Goal: Use online tool/utility: Utilize a website feature to perform a specific function

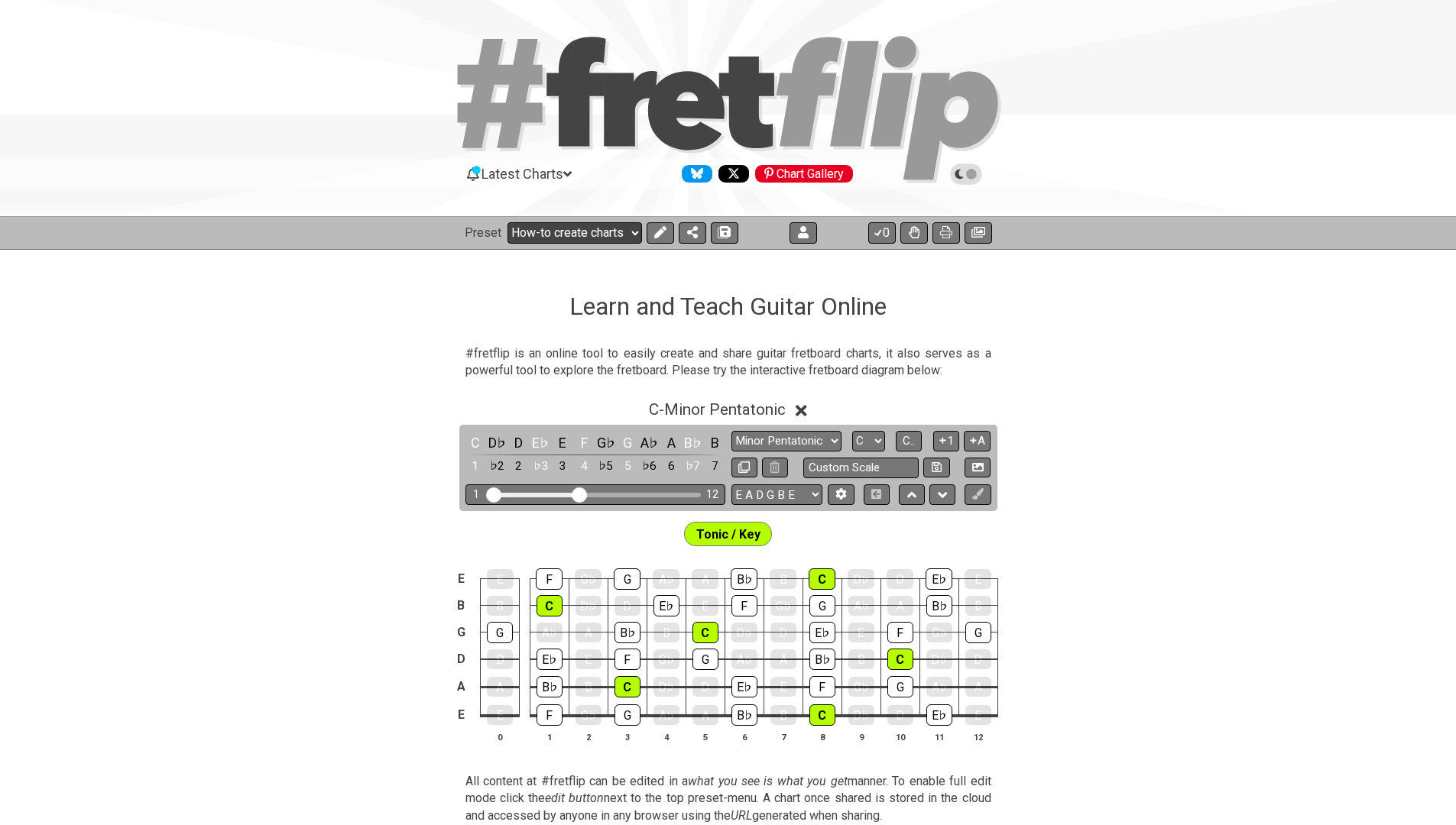
select select "/welcome"
select select "A"
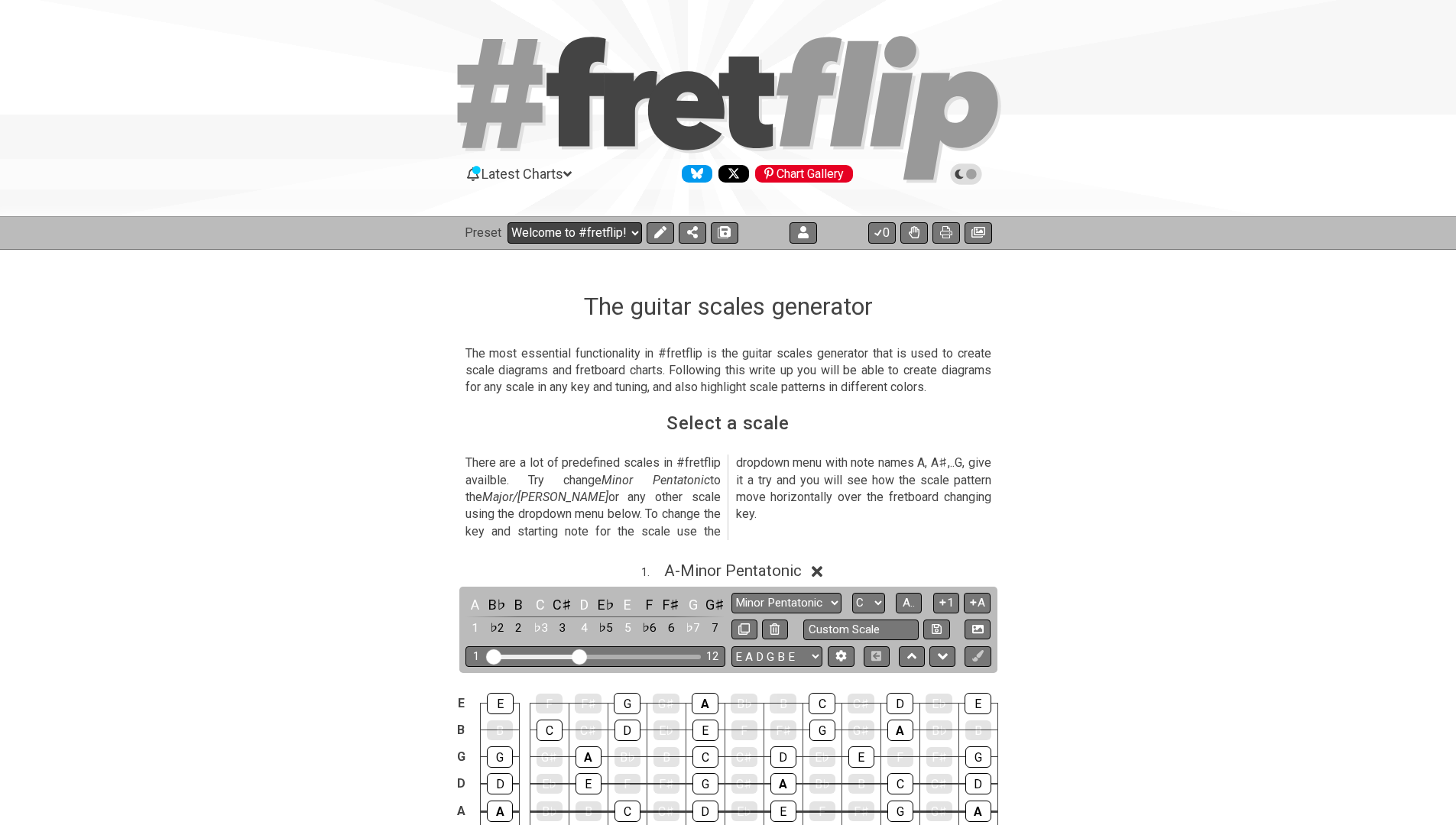
select select "/guitar-scales-generator"
select select "A"
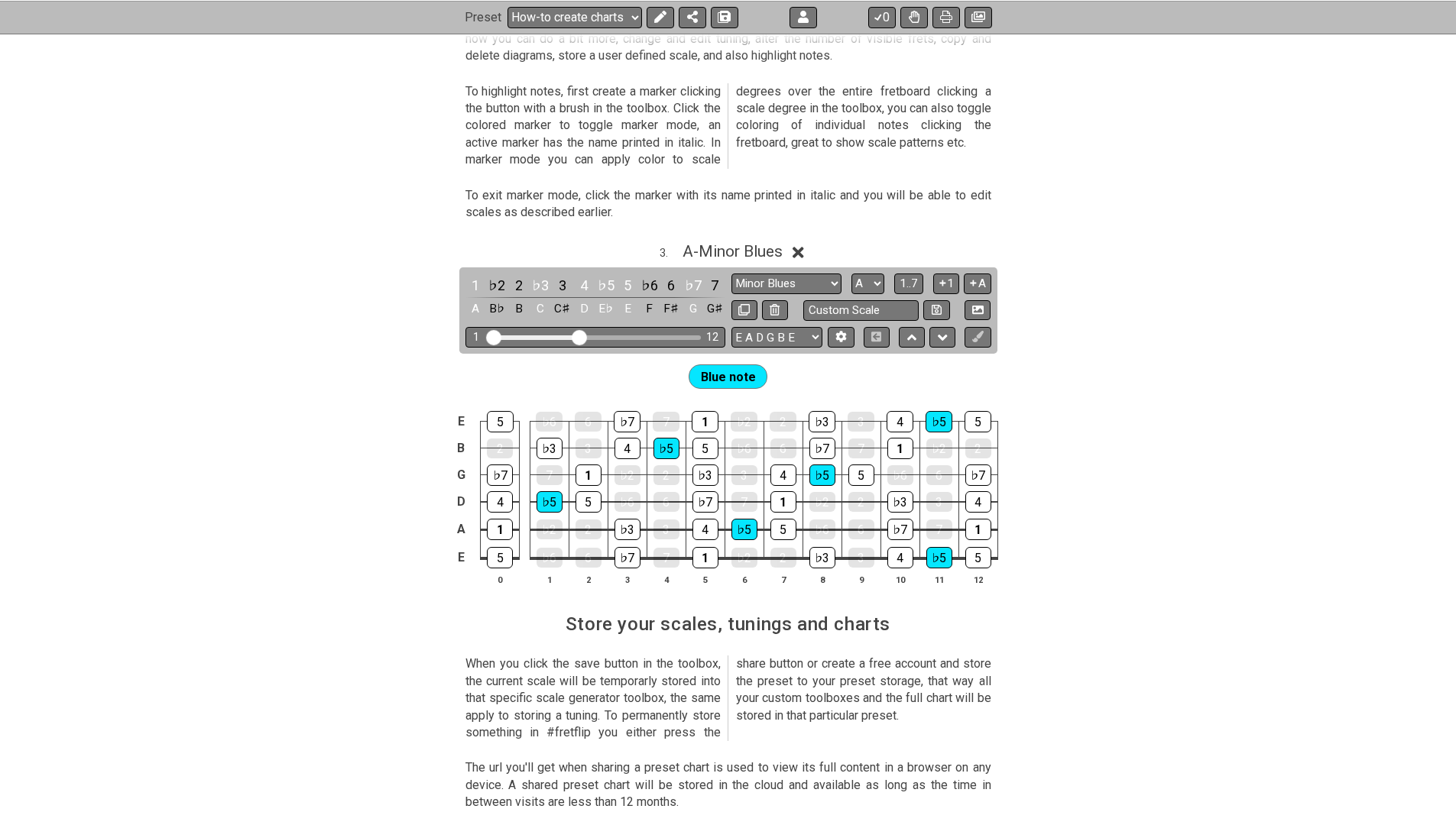
scroll to position [1547, 0]
click at [916, 17] on icon at bounding box center [914, 17] width 10 height 12
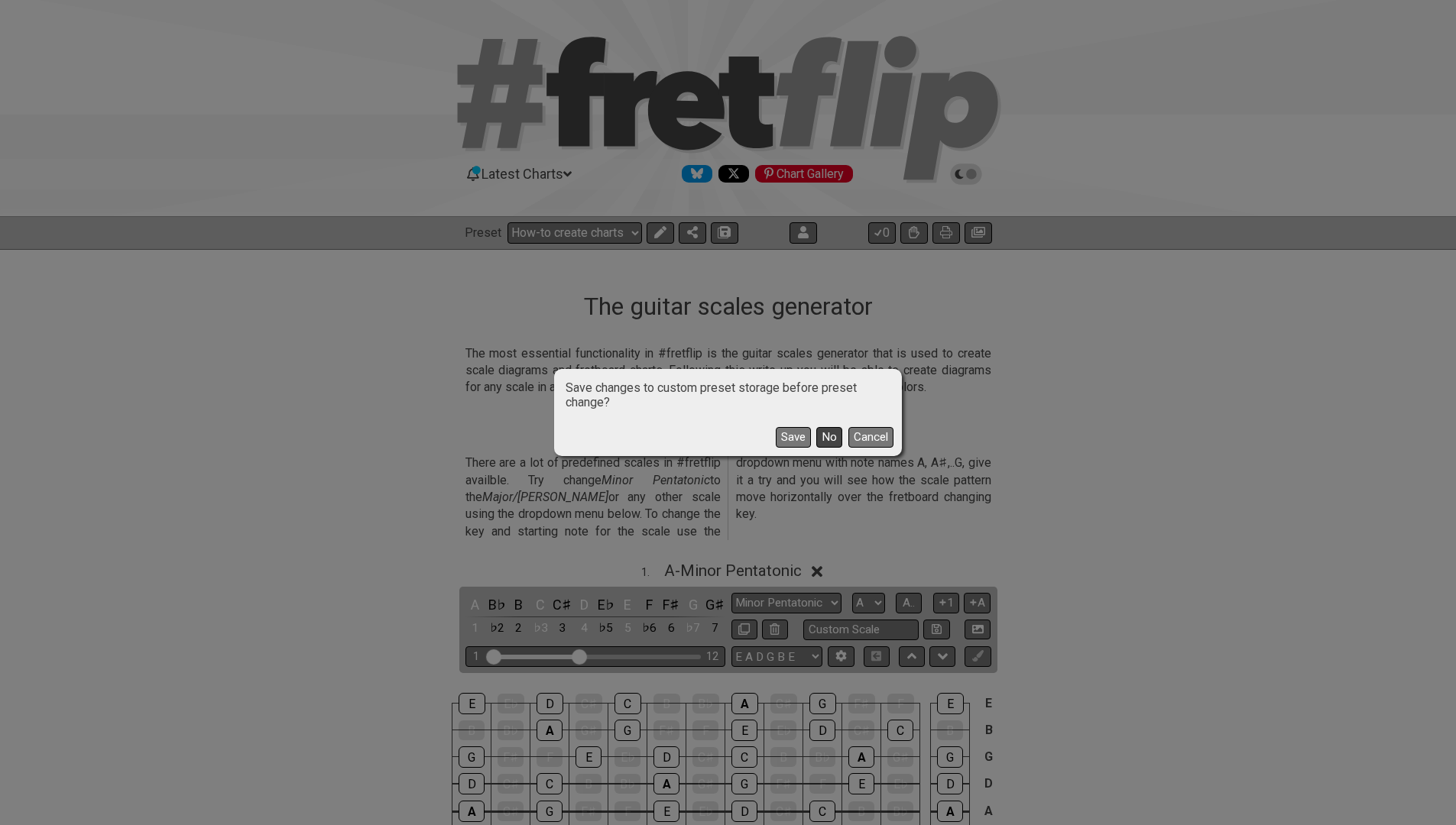
click at [825, 438] on button "No" at bounding box center [829, 437] width 26 height 21
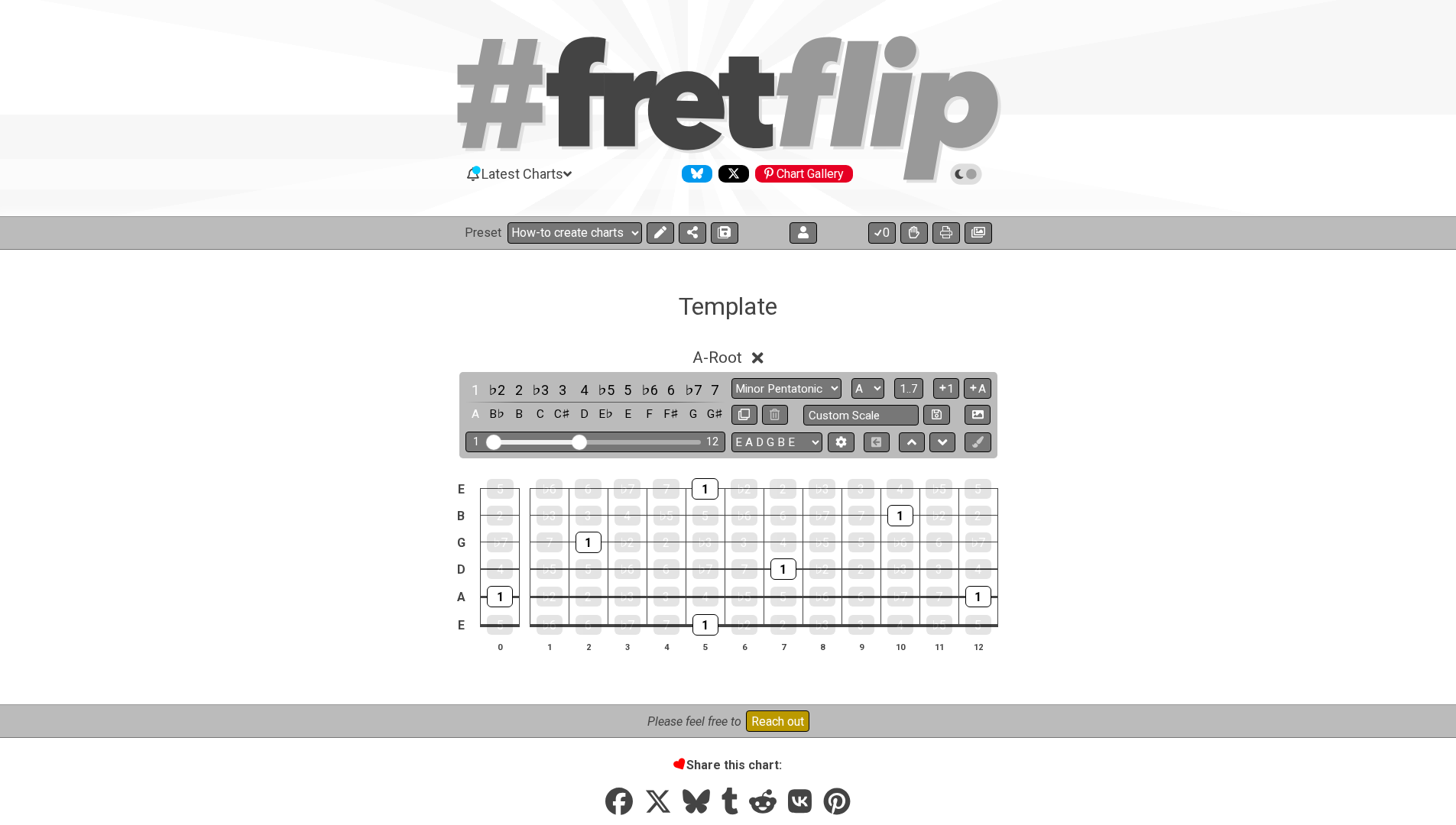
select select "/template"
select select "Minor Blues"
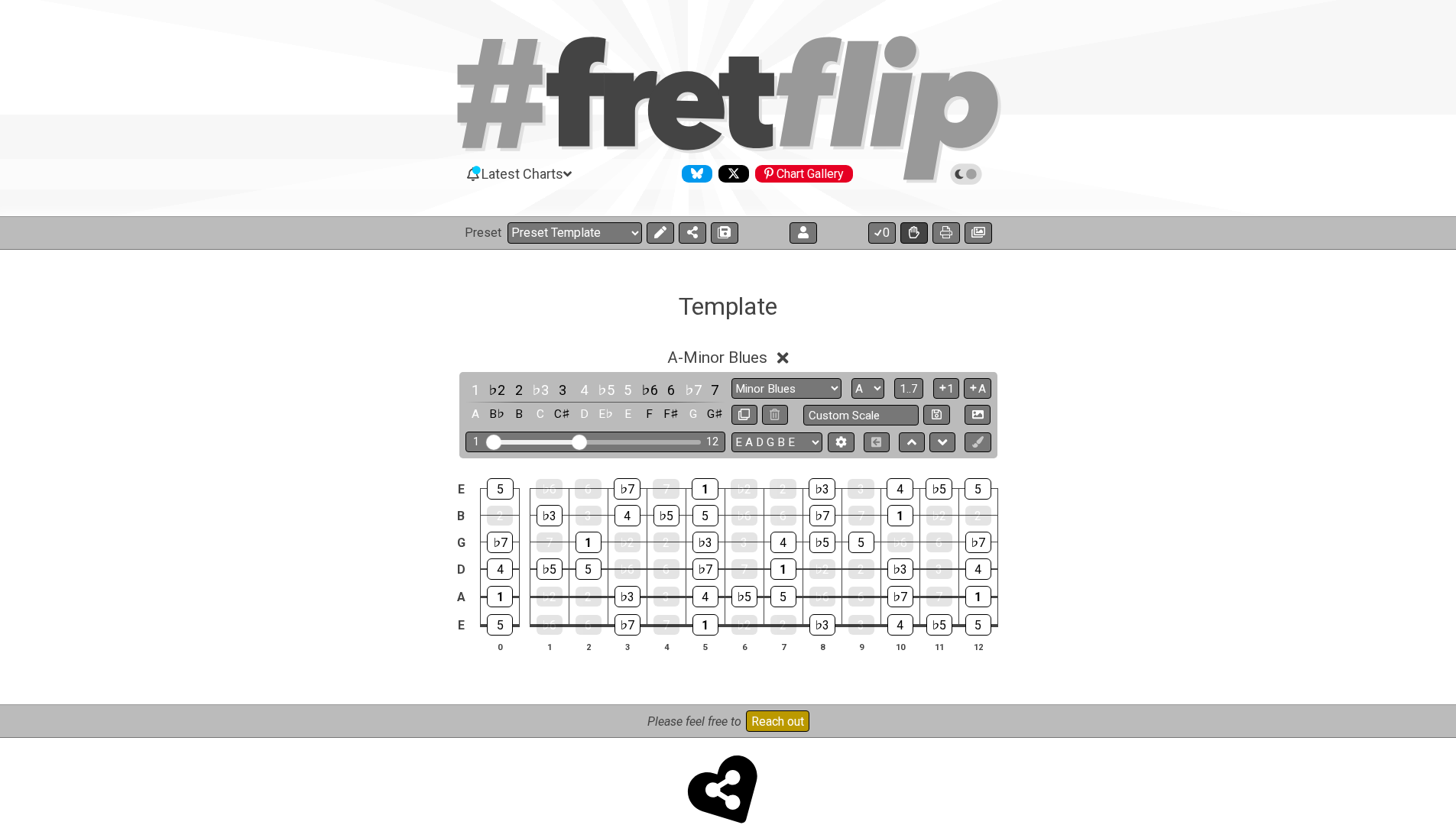
click at [912, 230] on icon at bounding box center [914, 232] width 10 height 12
click at [907, 230] on button at bounding box center [914, 233] width 28 height 22
click at [973, 438] on icon at bounding box center [978, 442] width 11 height 11
click at [654, 231] on icon at bounding box center [660, 232] width 12 height 12
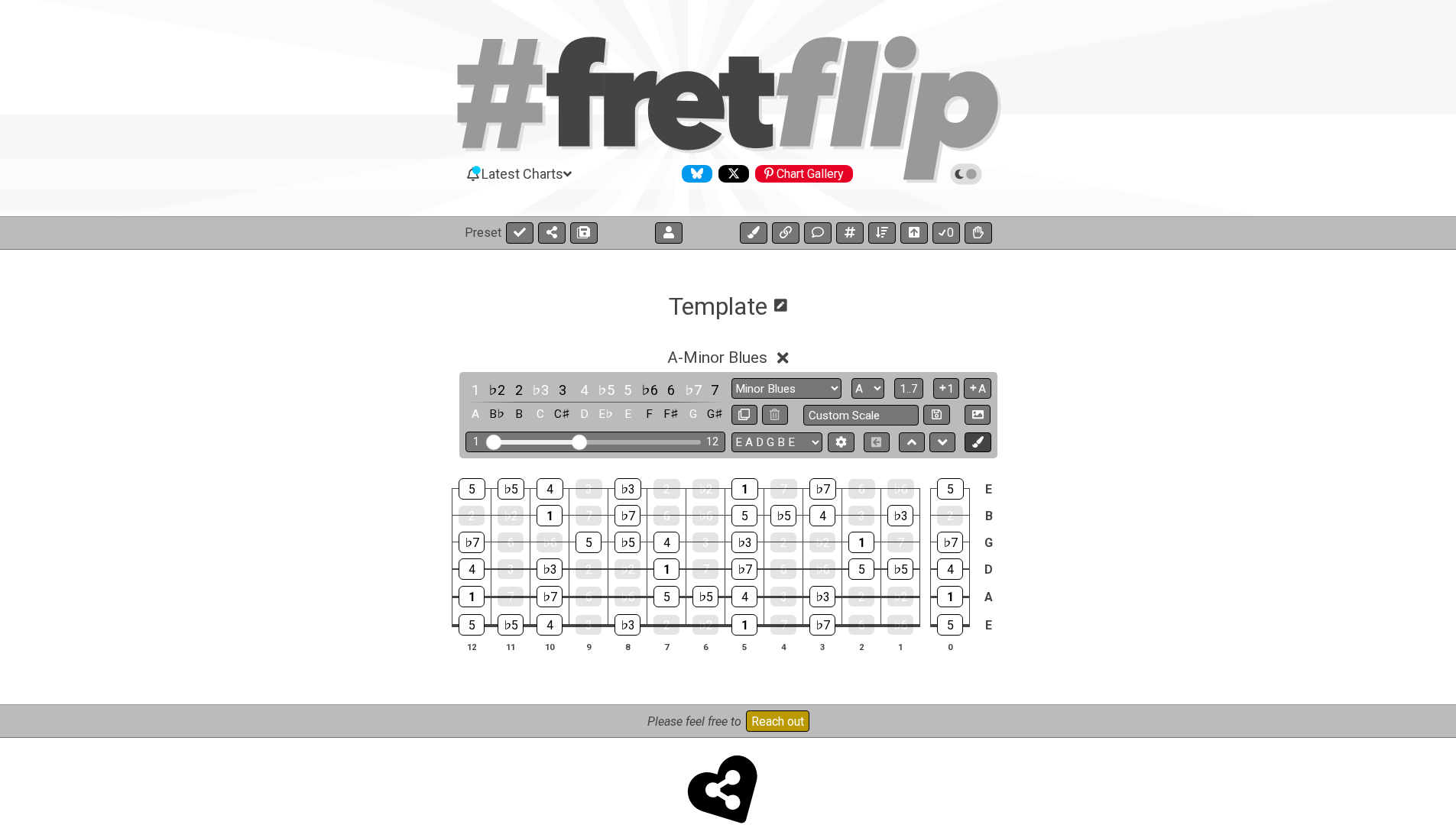
click at [983, 438] on icon at bounding box center [978, 442] width 11 height 11
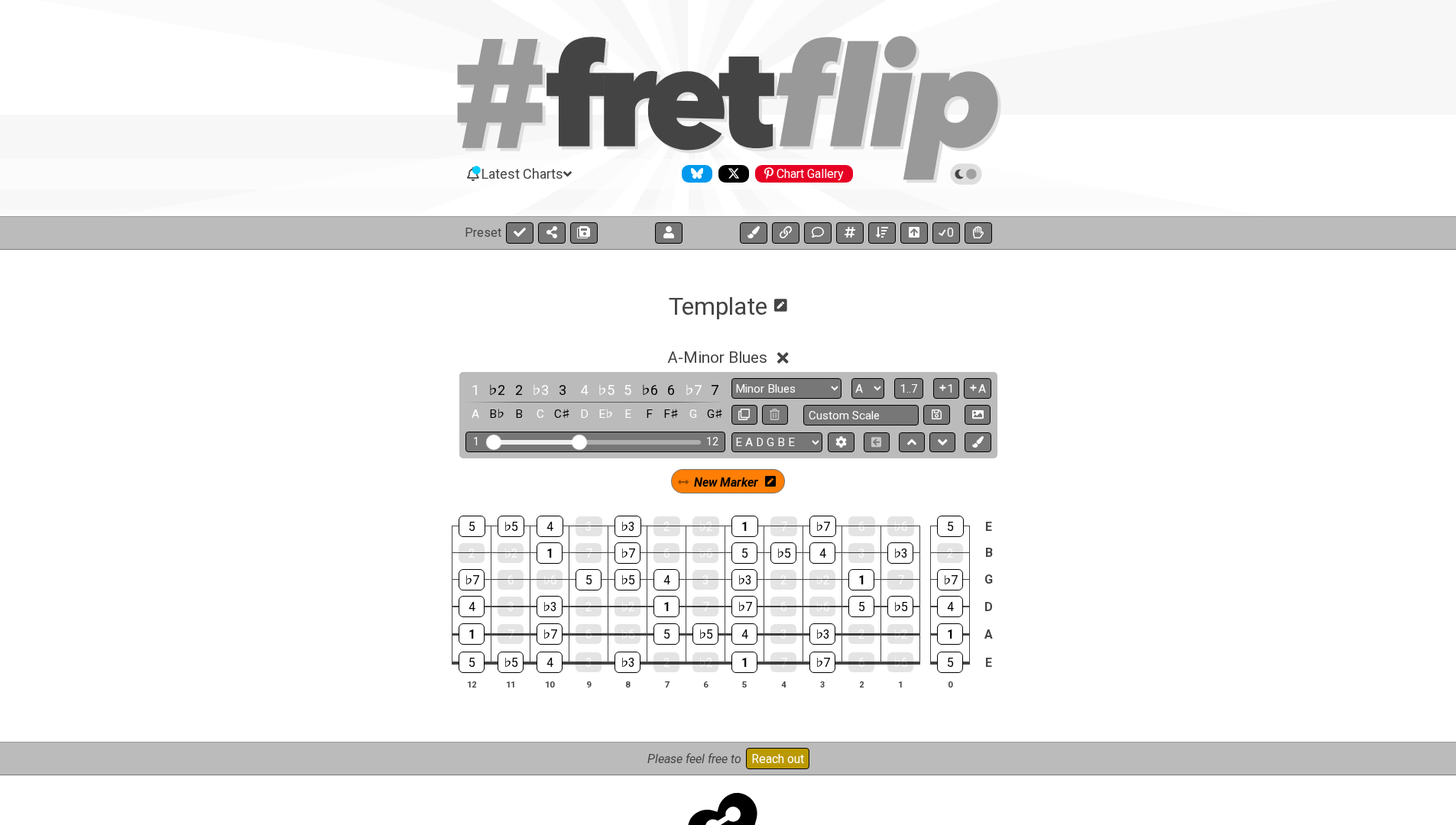
click at [771, 481] on icon at bounding box center [771, 482] width 10 height 12
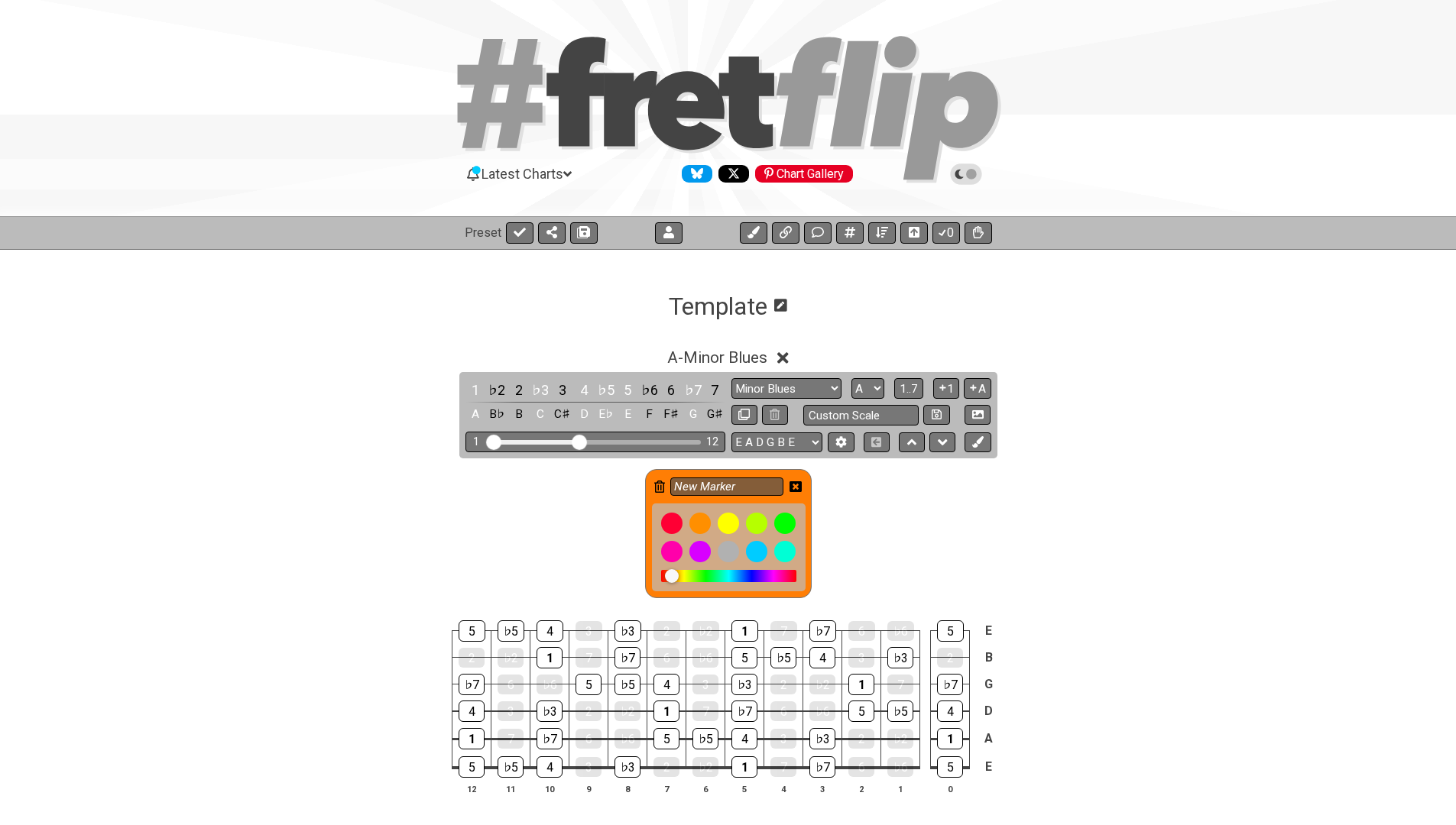
click at [752, 576] on div at bounding box center [729, 576] width 136 height 12
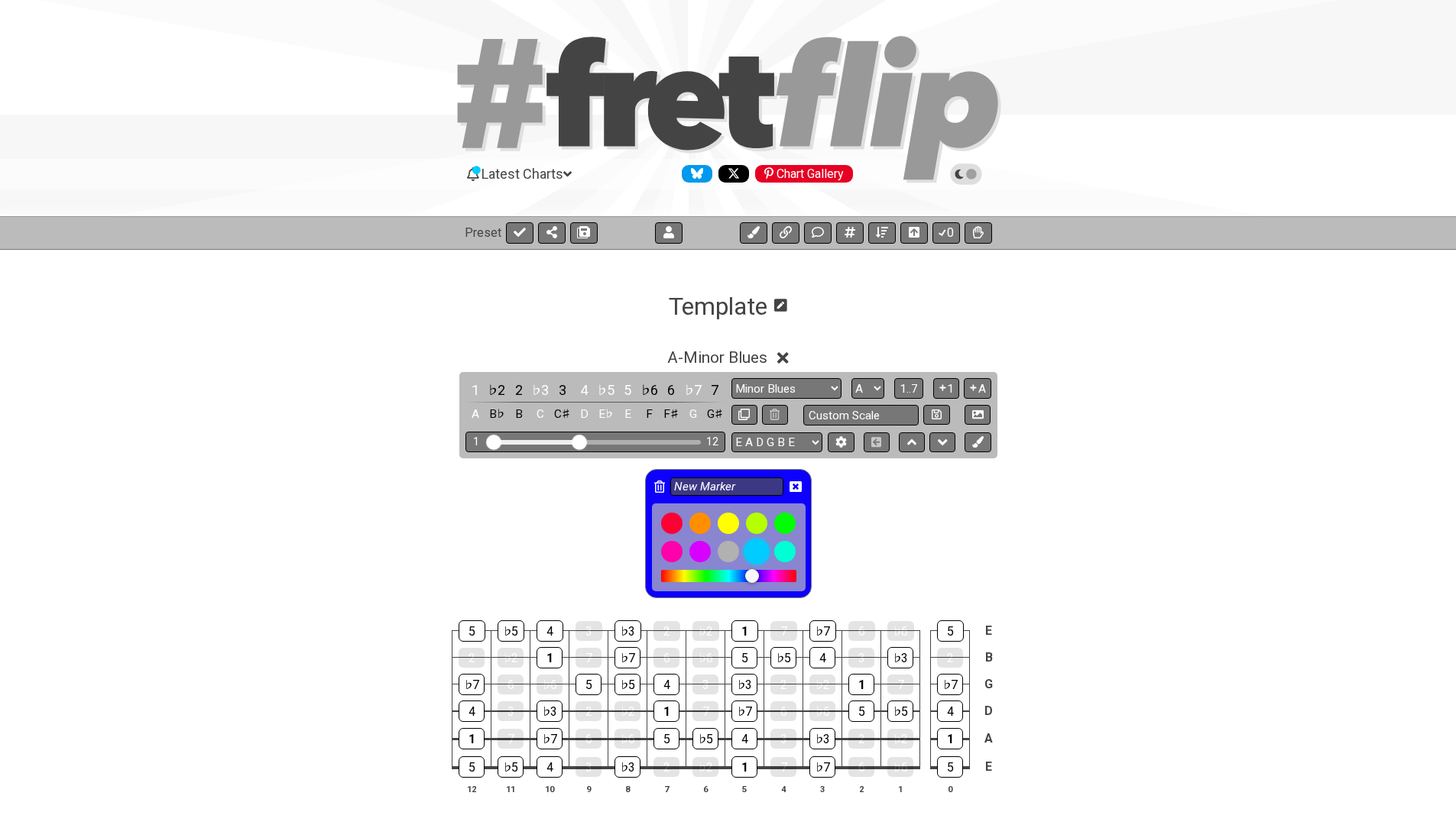
click at [757, 558] on div at bounding box center [757, 551] width 26 height 26
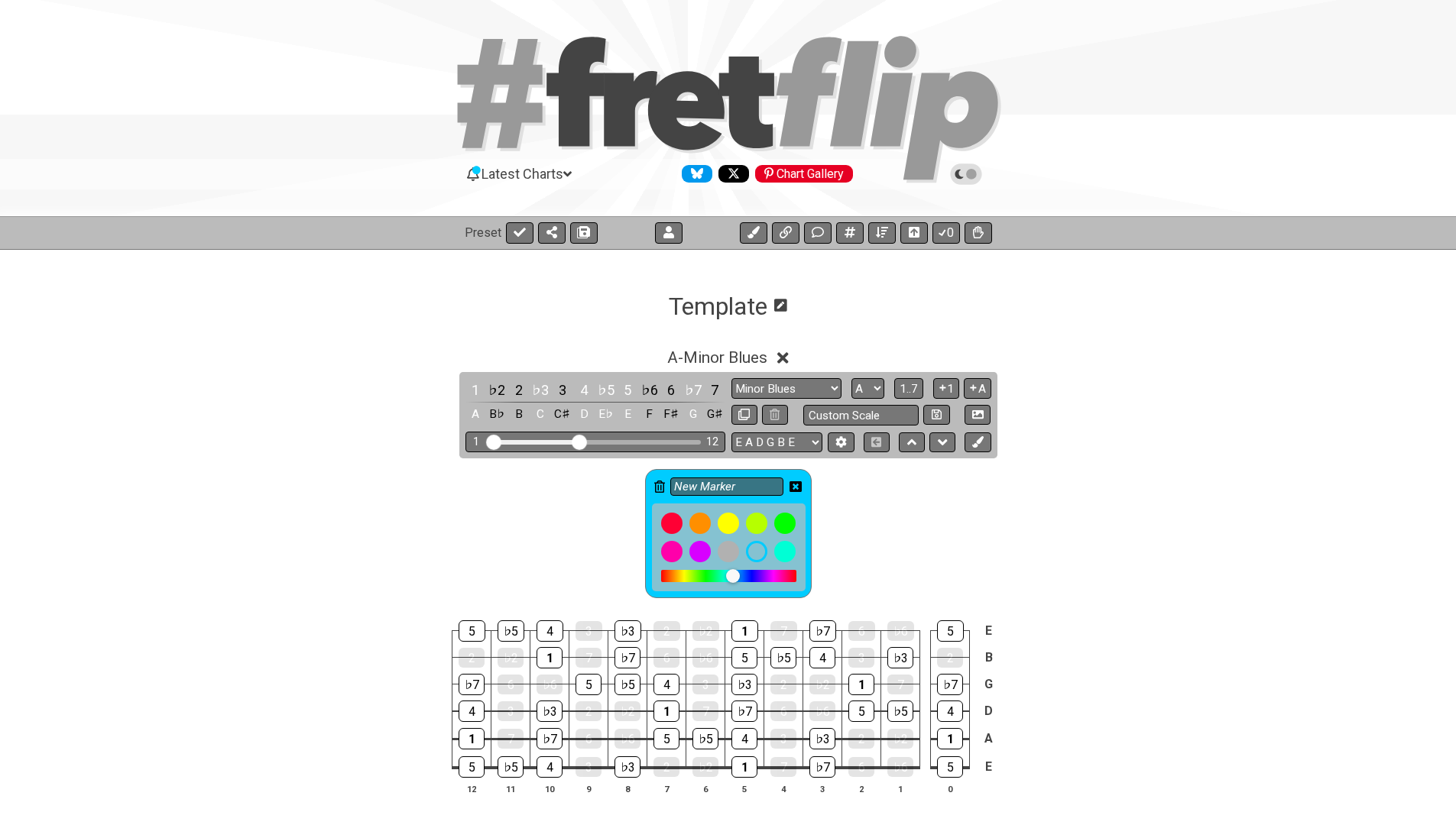
click at [797, 486] on icon at bounding box center [796, 487] width 12 height 12
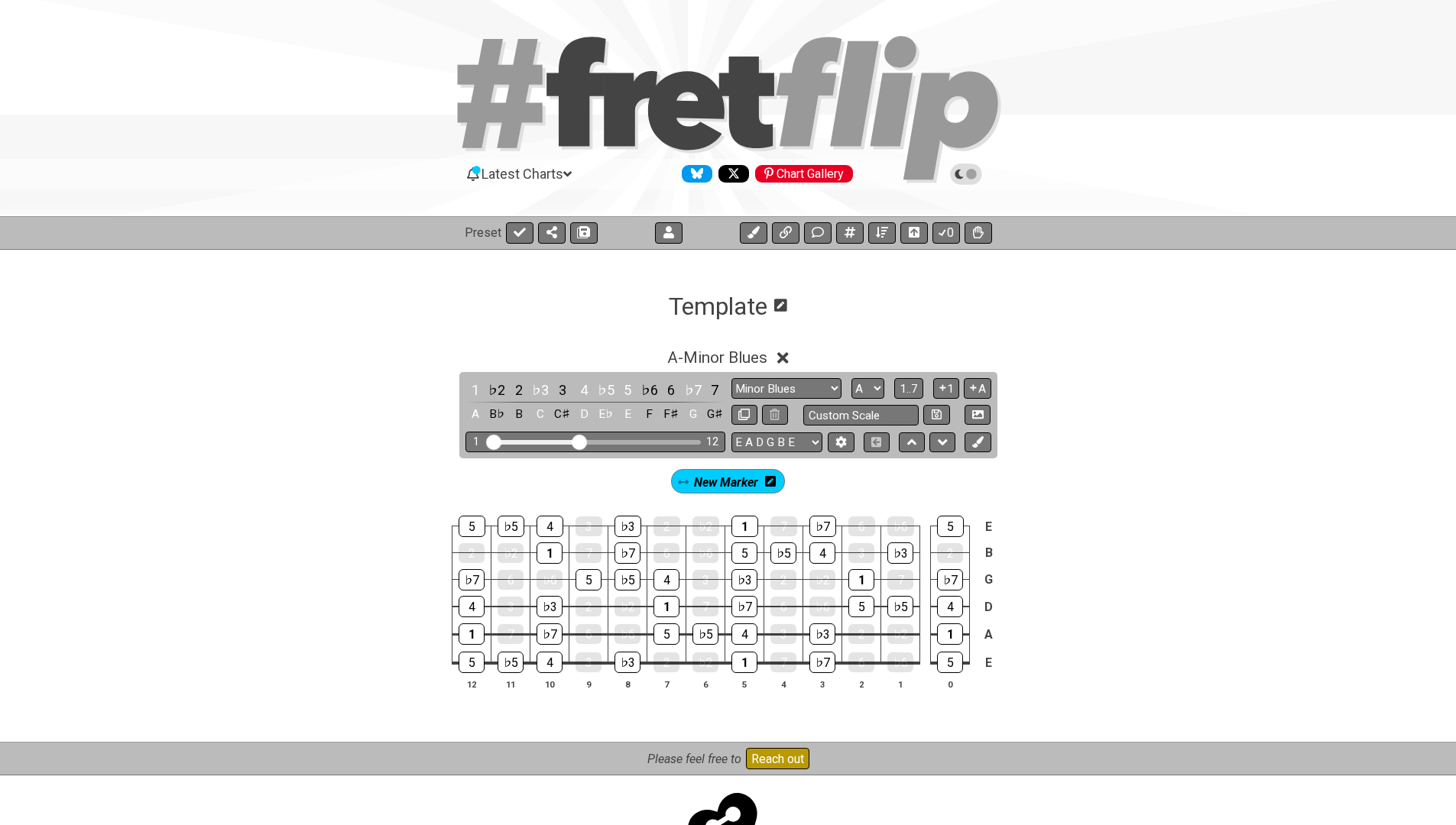
click at [592, 386] on div "1 ♭2 2 ♭3 3 4 ♭5 5 ♭6 6 ♭7 7 A B♭ B C C♯ D E♭ E F F♯ G G♯" at bounding box center [595, 403] width 260 height 45
click at [598, 388] on div "♭5" at bounding box center [605, 390] width 20 height 21
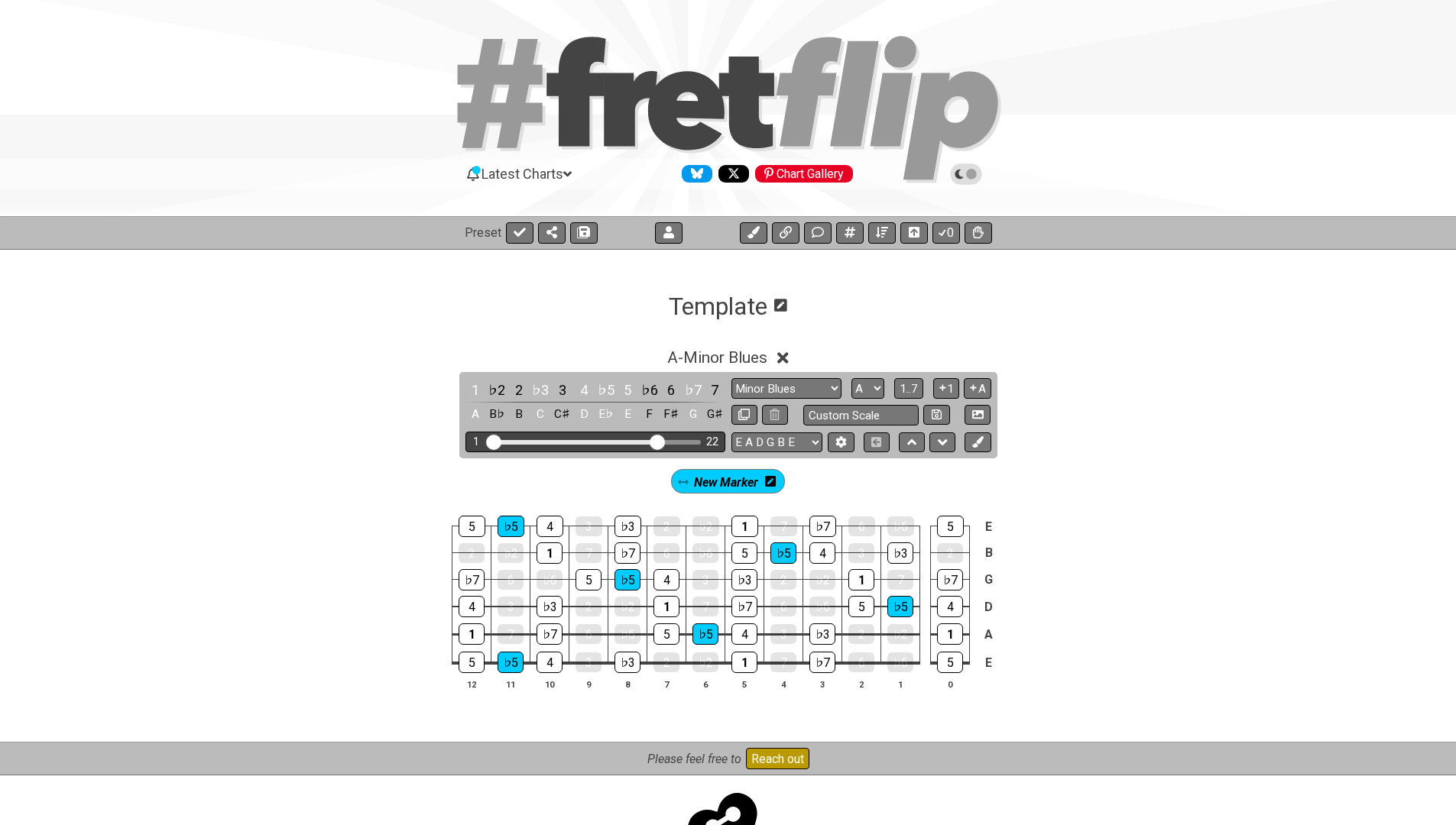
drag, startPoint x: 581, startPoint y: 441, endPoint x: 658, endPoint y: 442, distance: 77.0
click at [658, 441] on input "Visible fret range" at bounding box center [596, 441] width 217 height 0
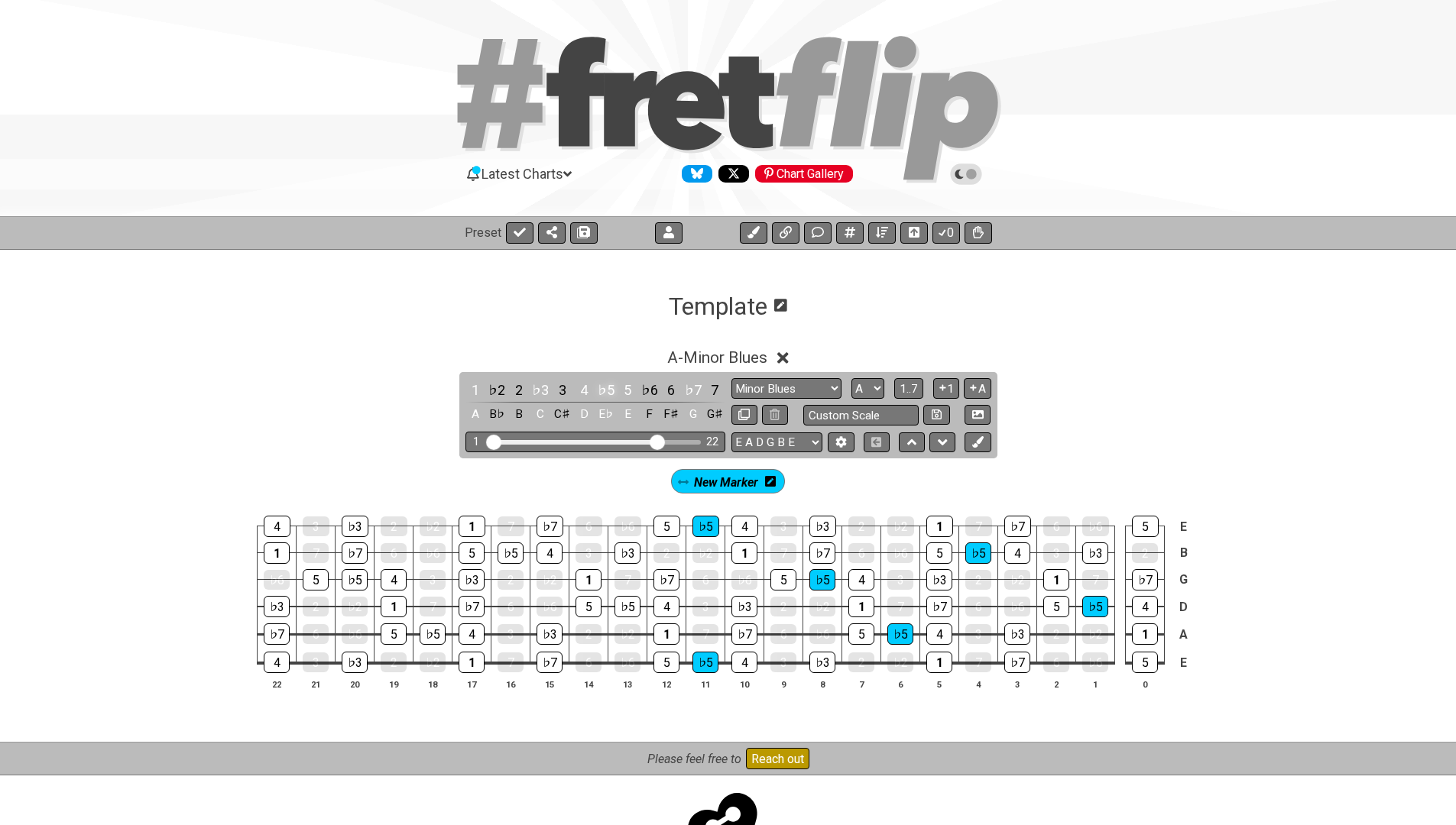
click at [596, 389] on div "♭5" at bounding box center [605, 390] width 20 height 21
click at [558, 389] on div "3" at bounding box center [562, 390] width 20 height 21
click at [973, 437] on icon at bounding box center [978, 442] width 11 height 11
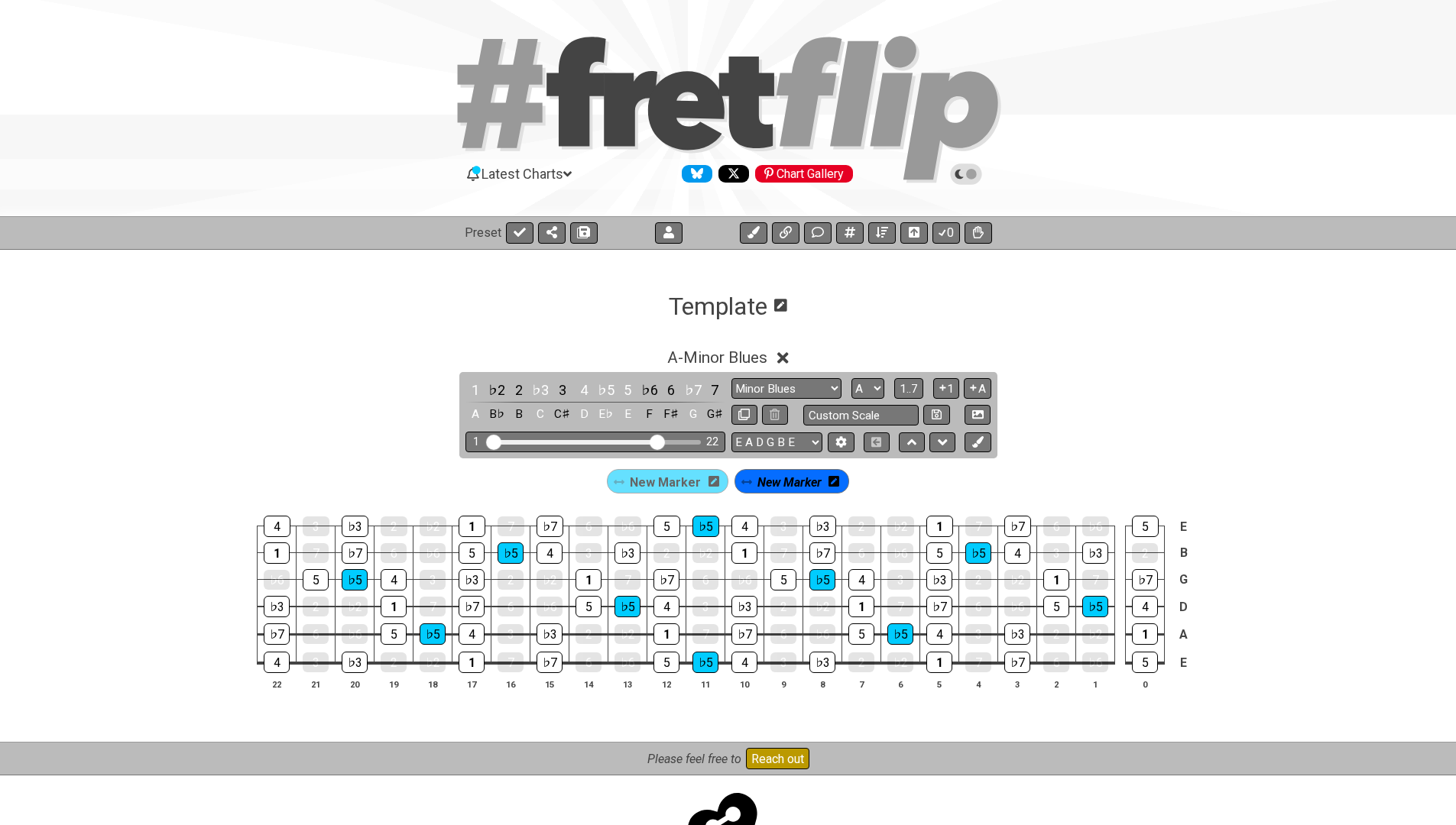
click at [832, 480] on icon at bounding box center [833, 482] width 10 height 12
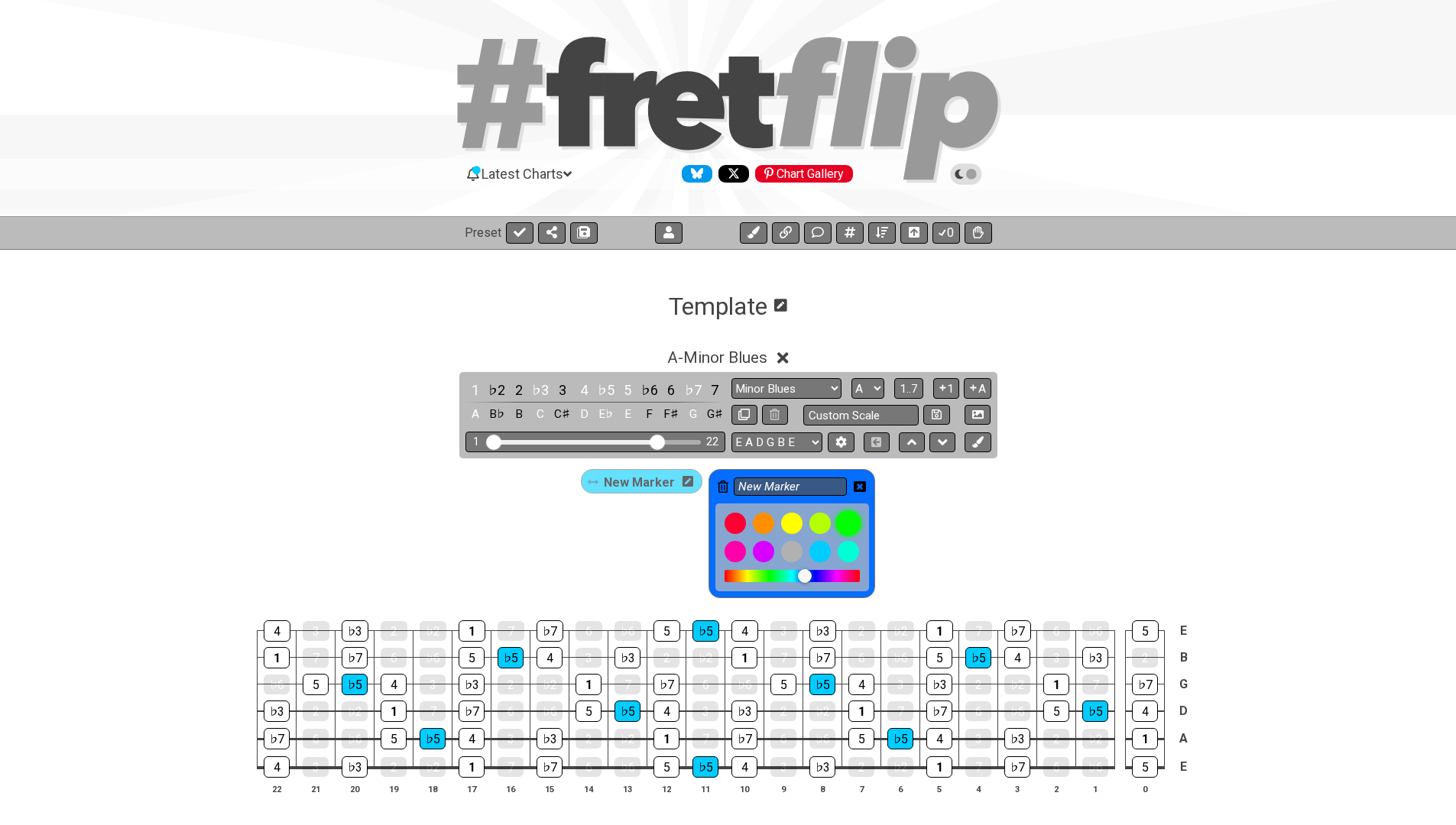
click at [844, 524] on div at bounding box center [848, 523] width 26 height 26
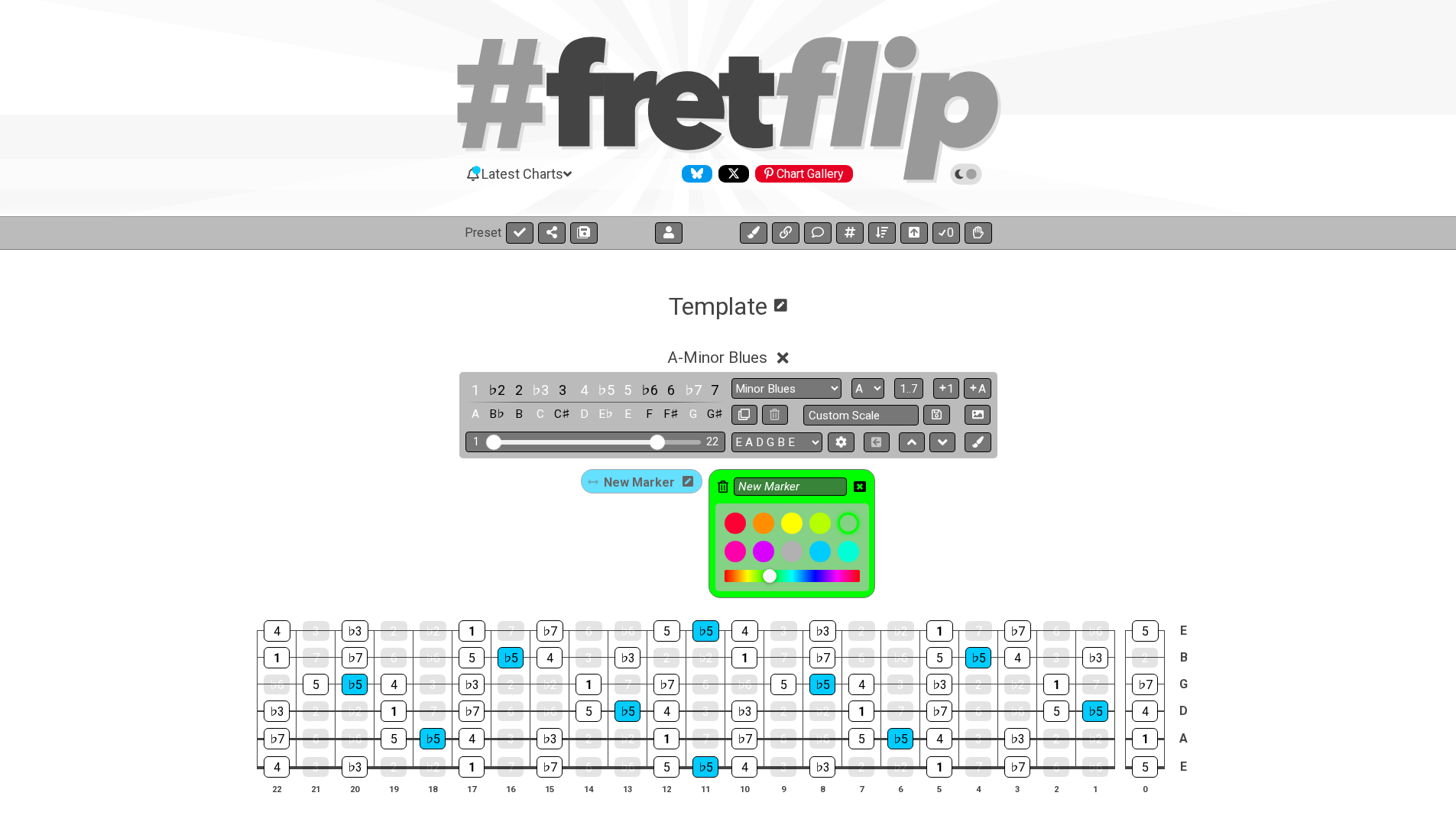
click at [620, 559] on div "New Marker New Marker" at bounding box center [727, 534] width 300 height 136
click at [535, 391] on div "♭3" at bounding box center [540, 390] width 20 height 21
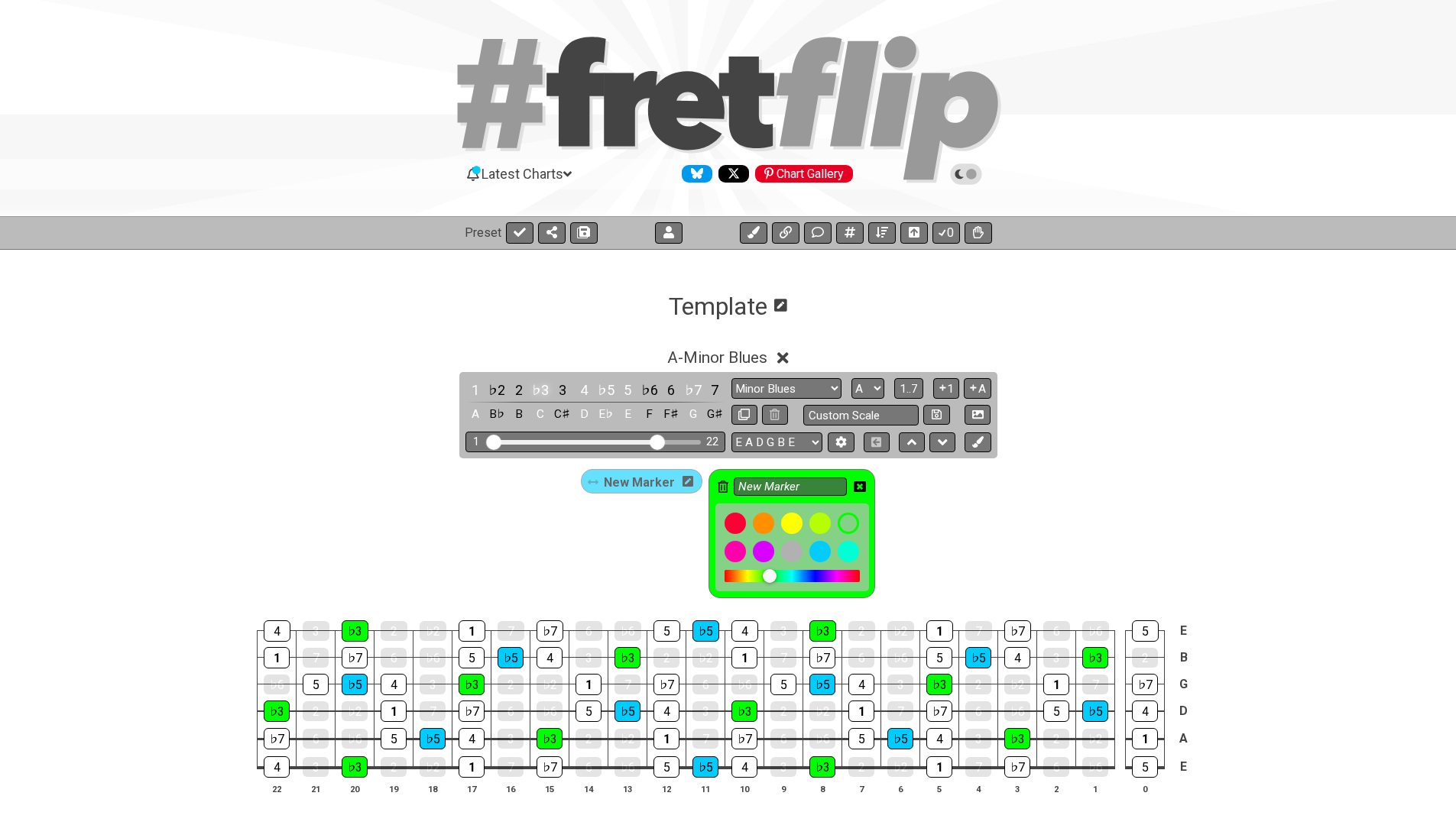
click at [535, 391] on div "♭3" at bounding box center [540, 390] width 20 height 21
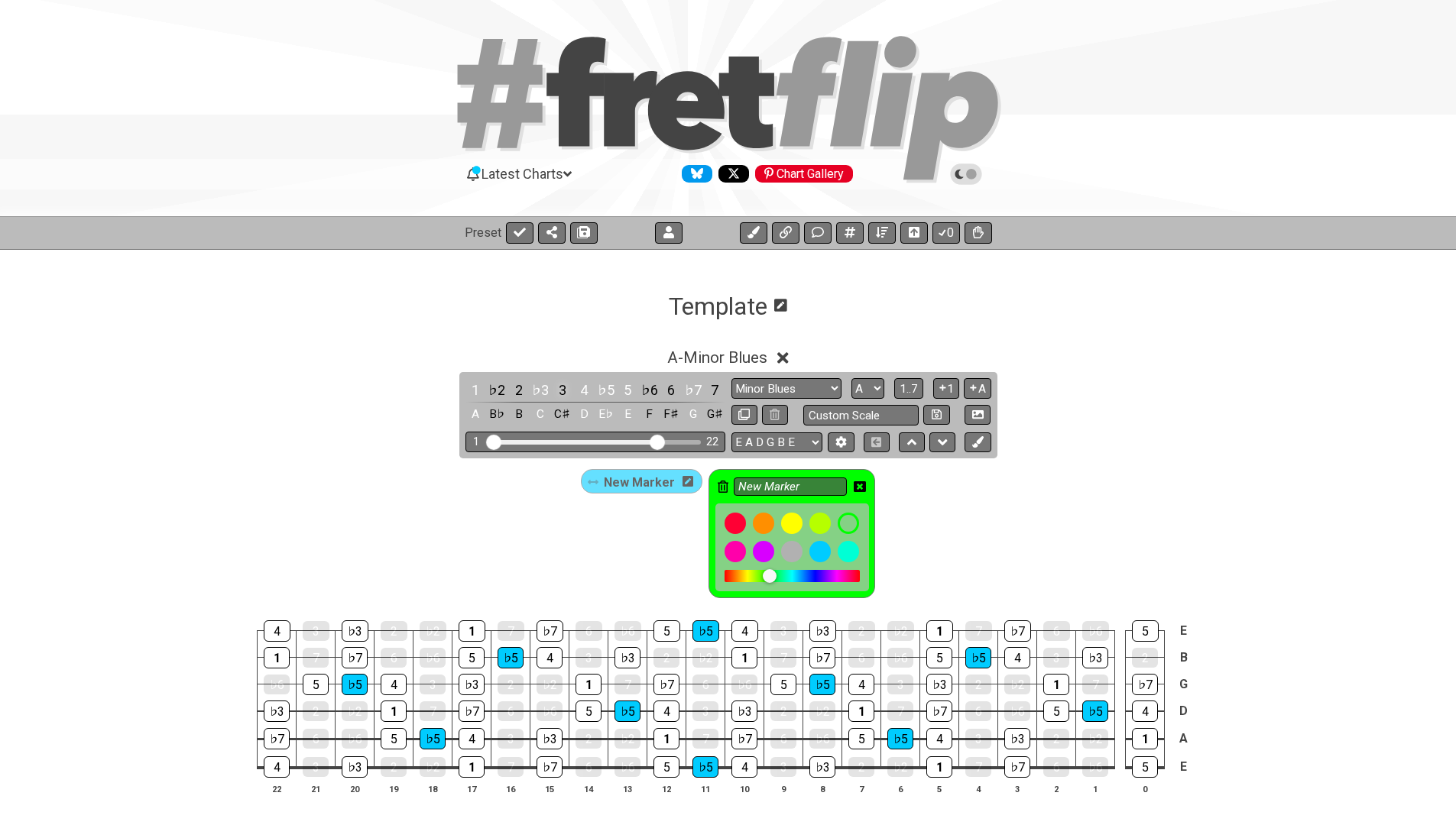
click at [558, 387] on div "3" at bounding box center [562, 390] width 20 height 21
click at [858, 483] on icon at bounding box center [859, 487] width 12 height 10
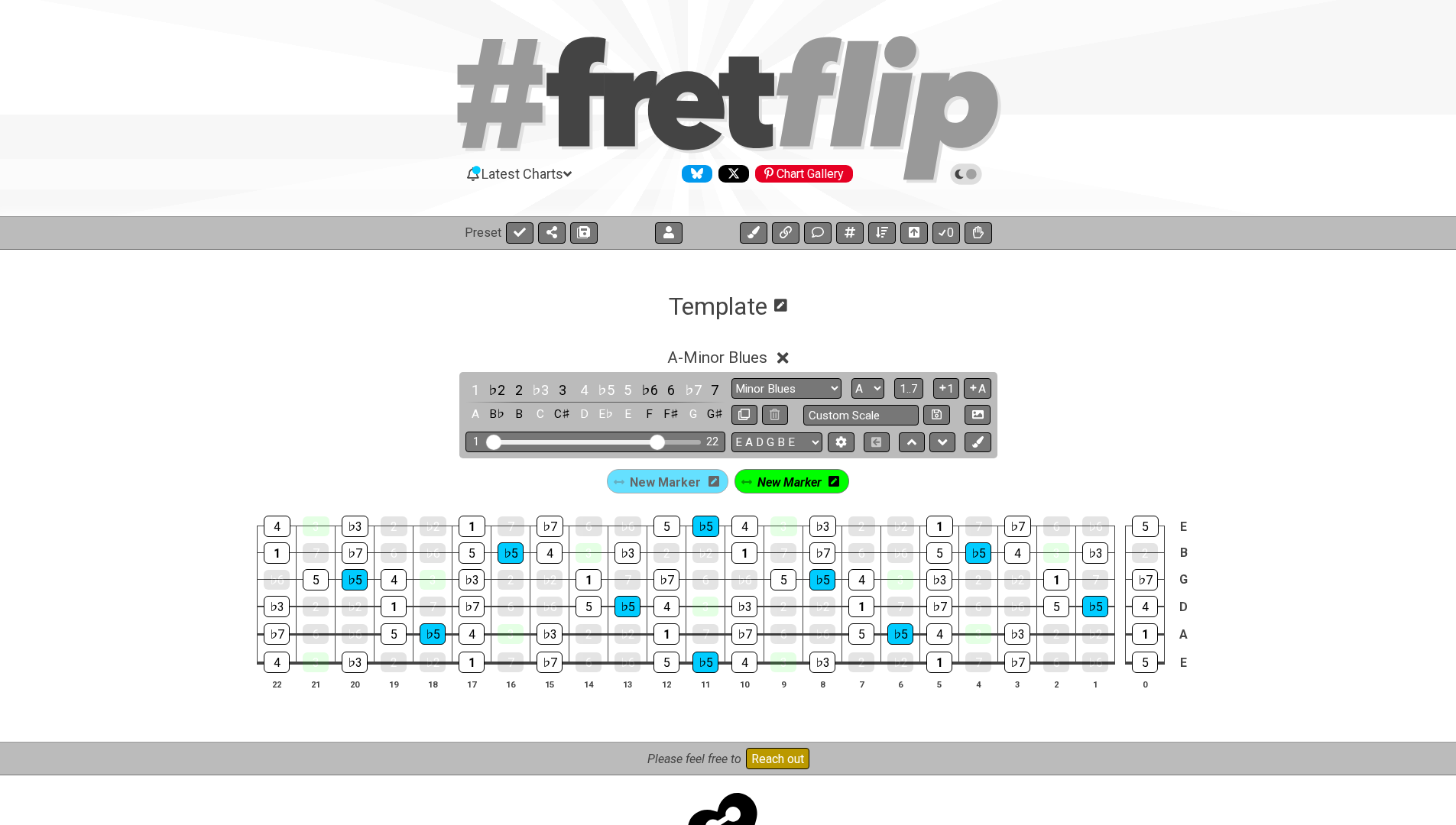
click at [785, 486] on span "New Marker" at bounding box center [790, 482] width 64 height 22
click at [558, 392] on div "3" at bounding box center [562, 390] width 20 height 21
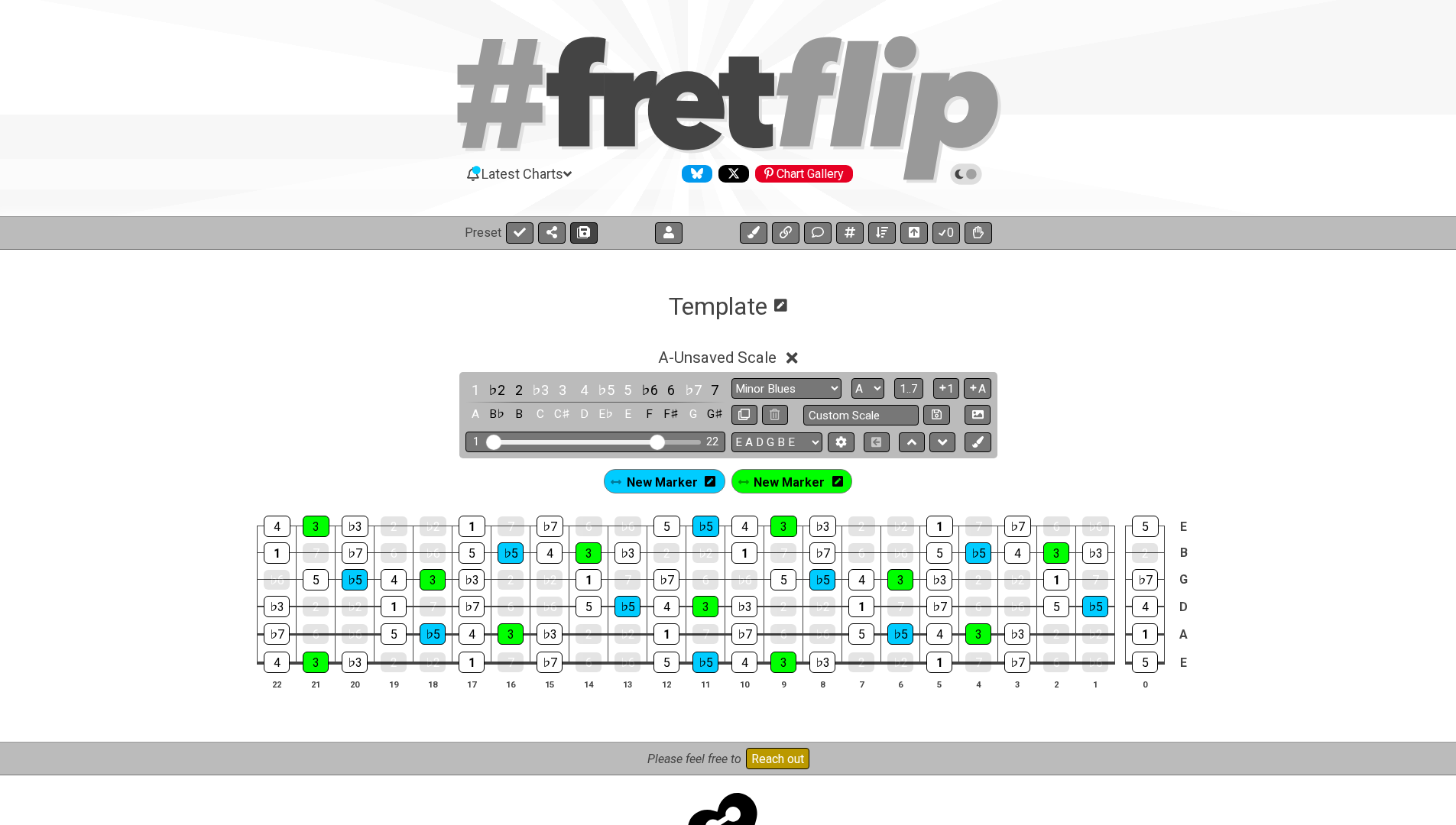
click at [586, 230] on icon at bounding box center [584, 232] width 10 height 12
click at [522, 234] on icon at bounding box center [519, 232] width 12 height 12
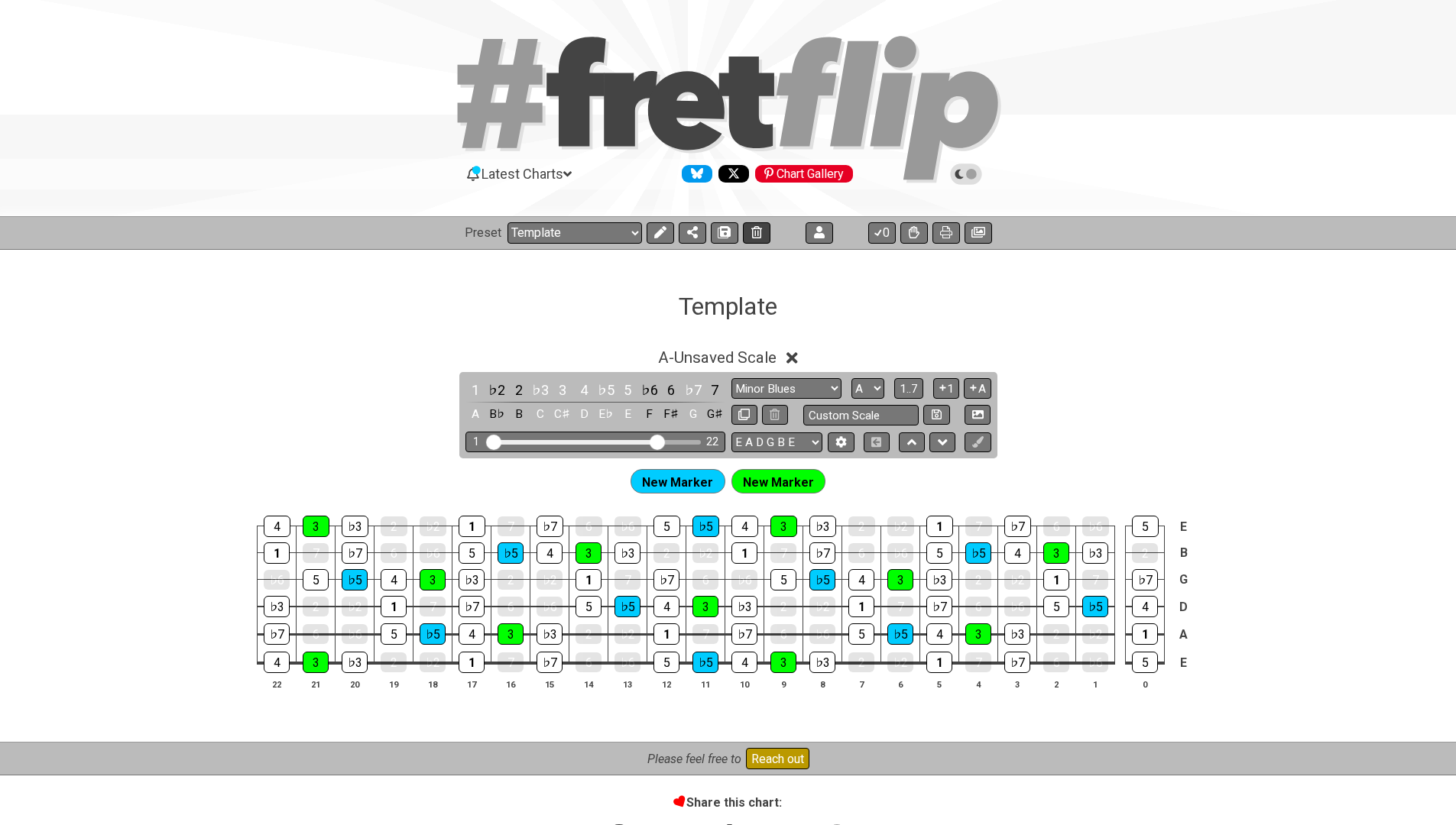
click at [754, 236] on icon at bounding box center [757, 232] width 10 height 12
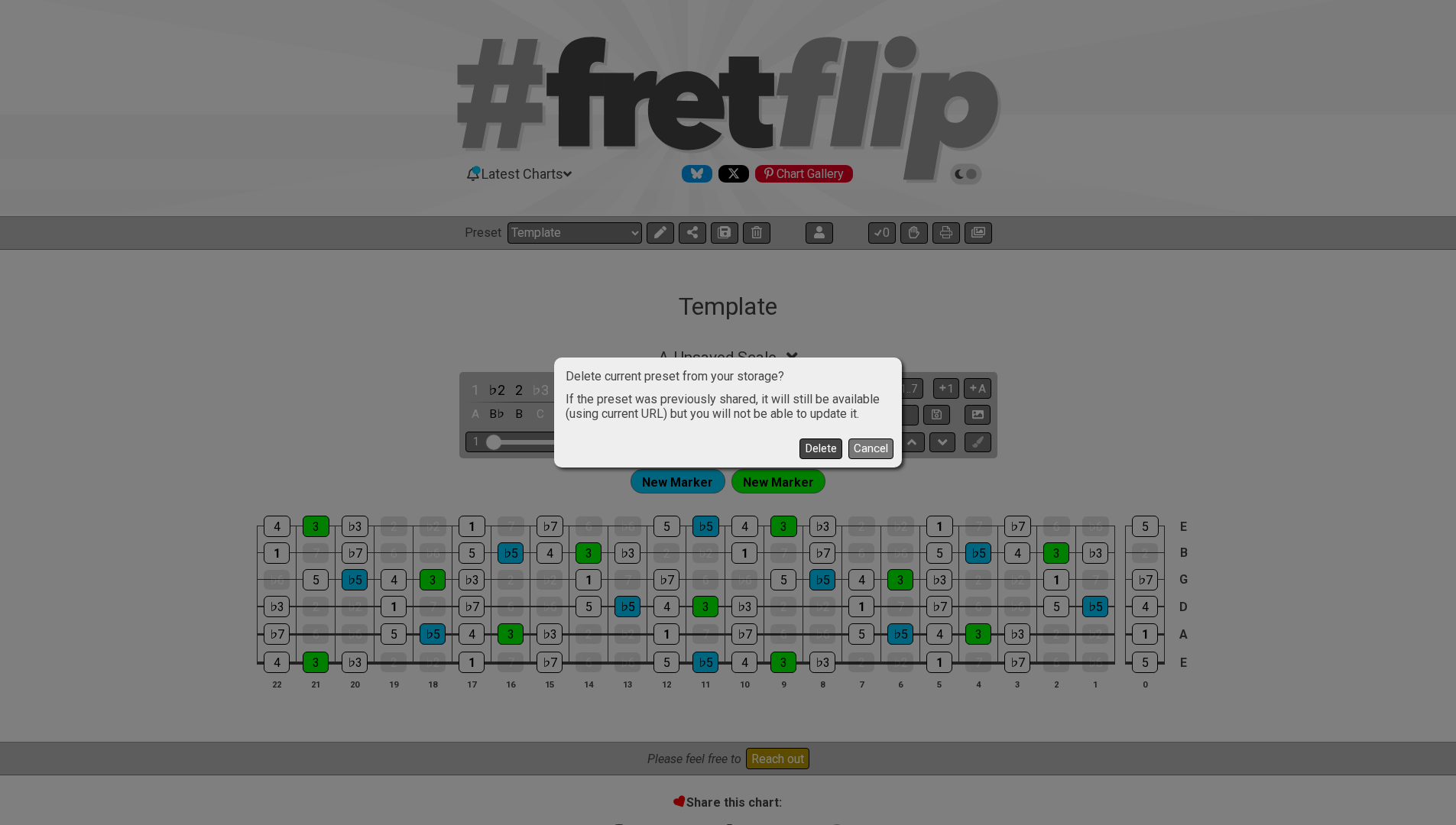
click at [818, 449] on button "Delete" at bounding box center [820, 449] width 43 height 21
select select "/welcome"
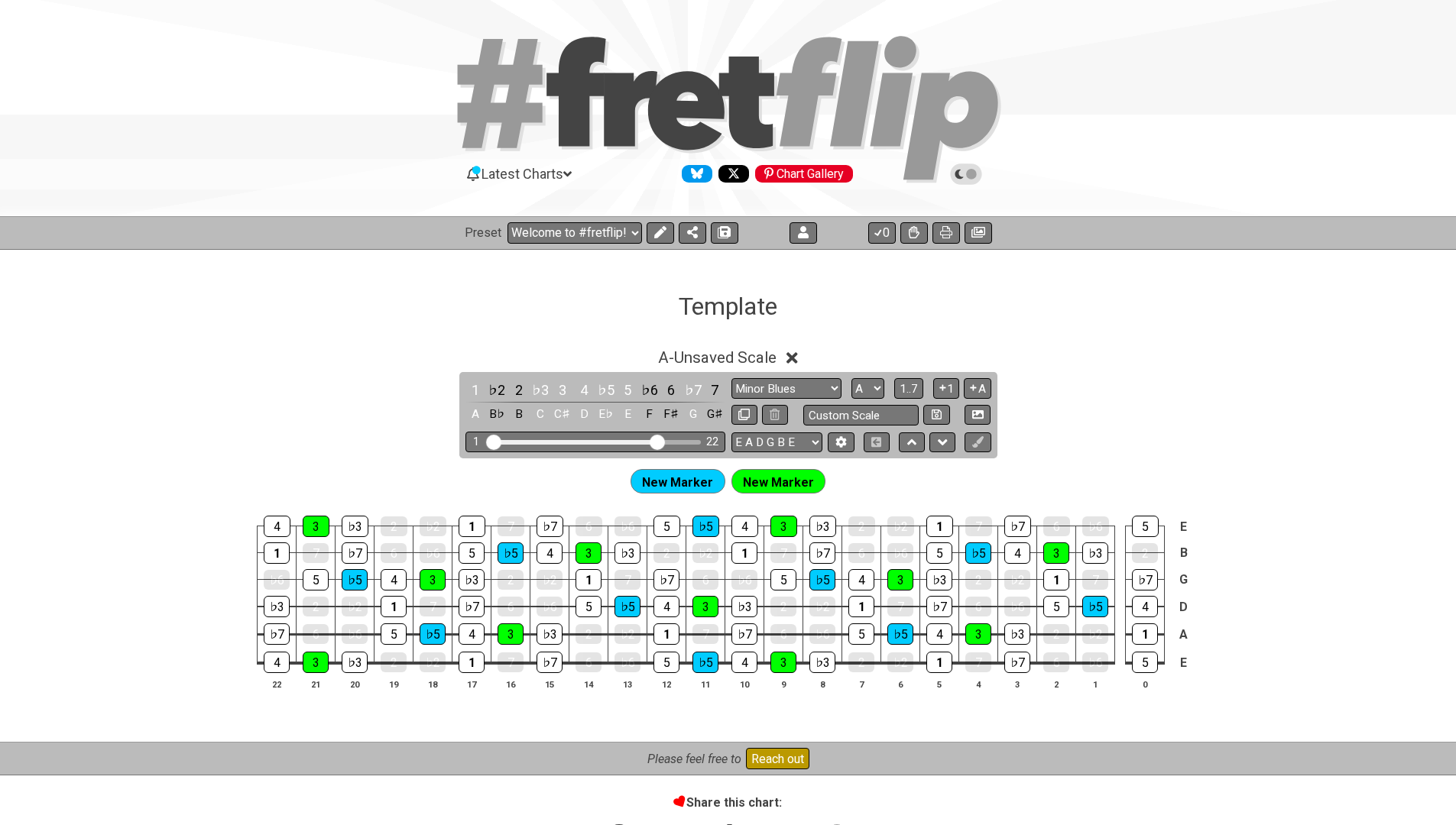
select select "C"
select select "Minor Pentatonic"
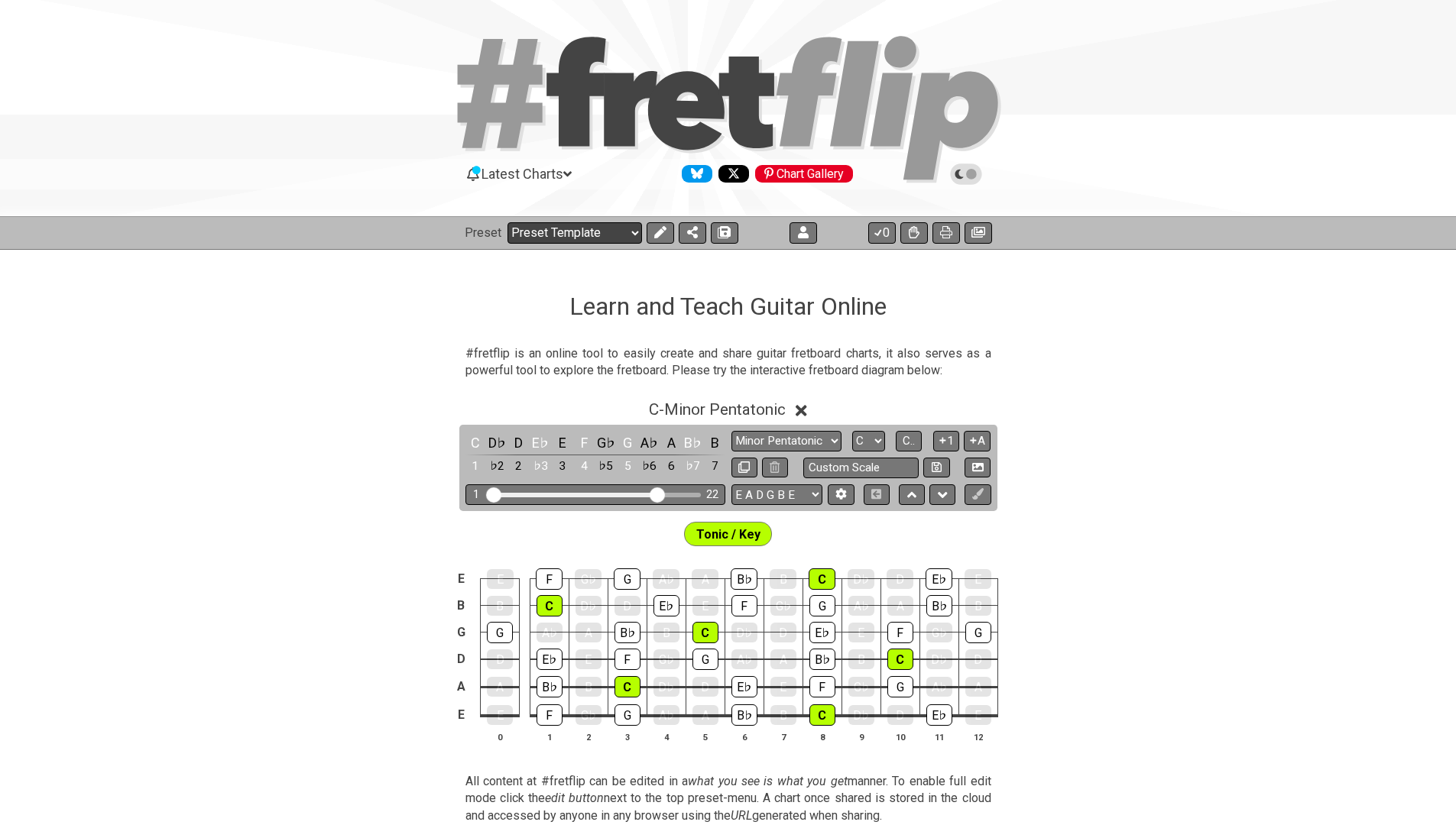
select select "/welcome"
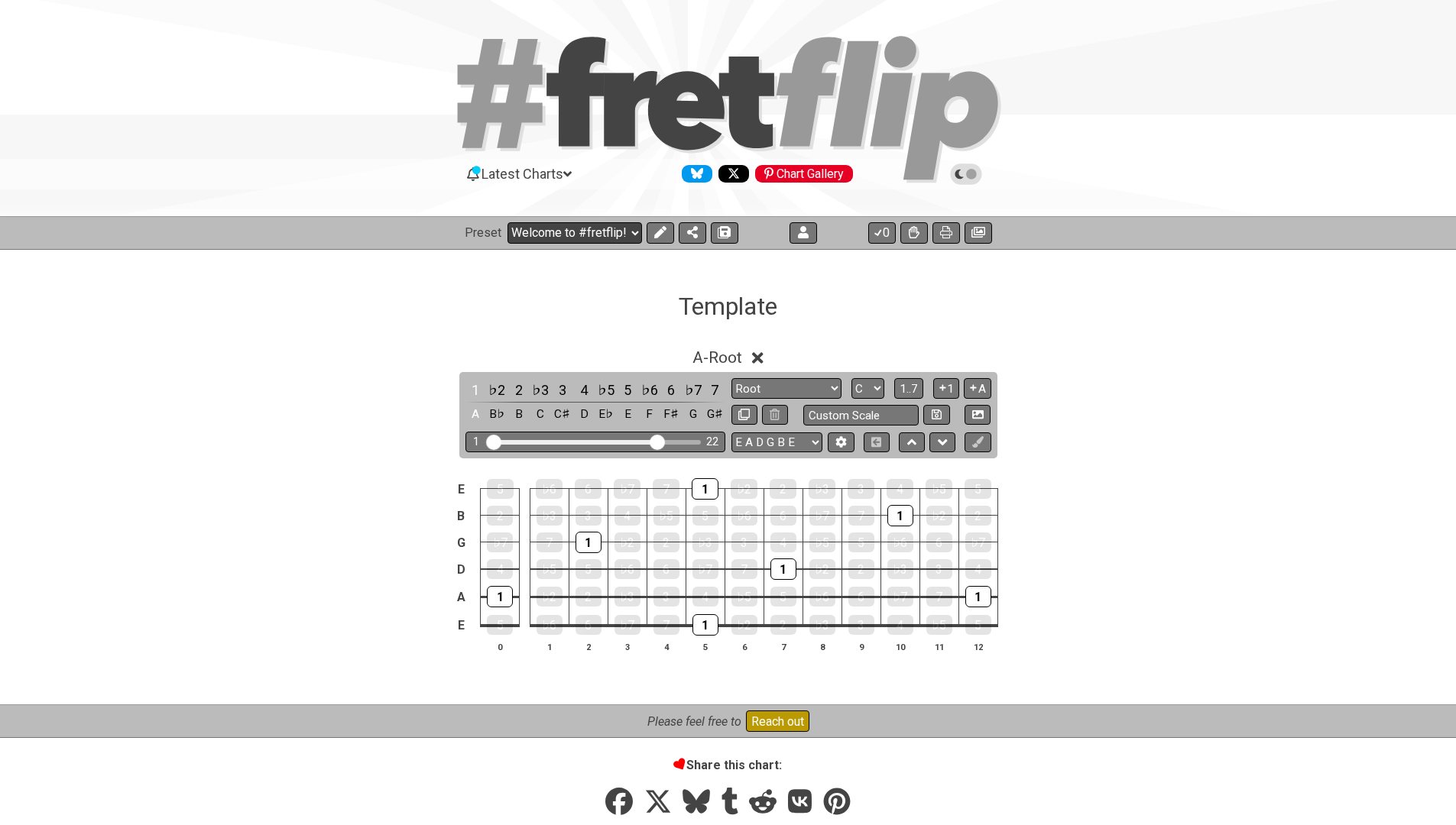
select select "Root"
select select "A"
click at [916, 230] on icon at bounding box center [914, 232] width 10 height 12
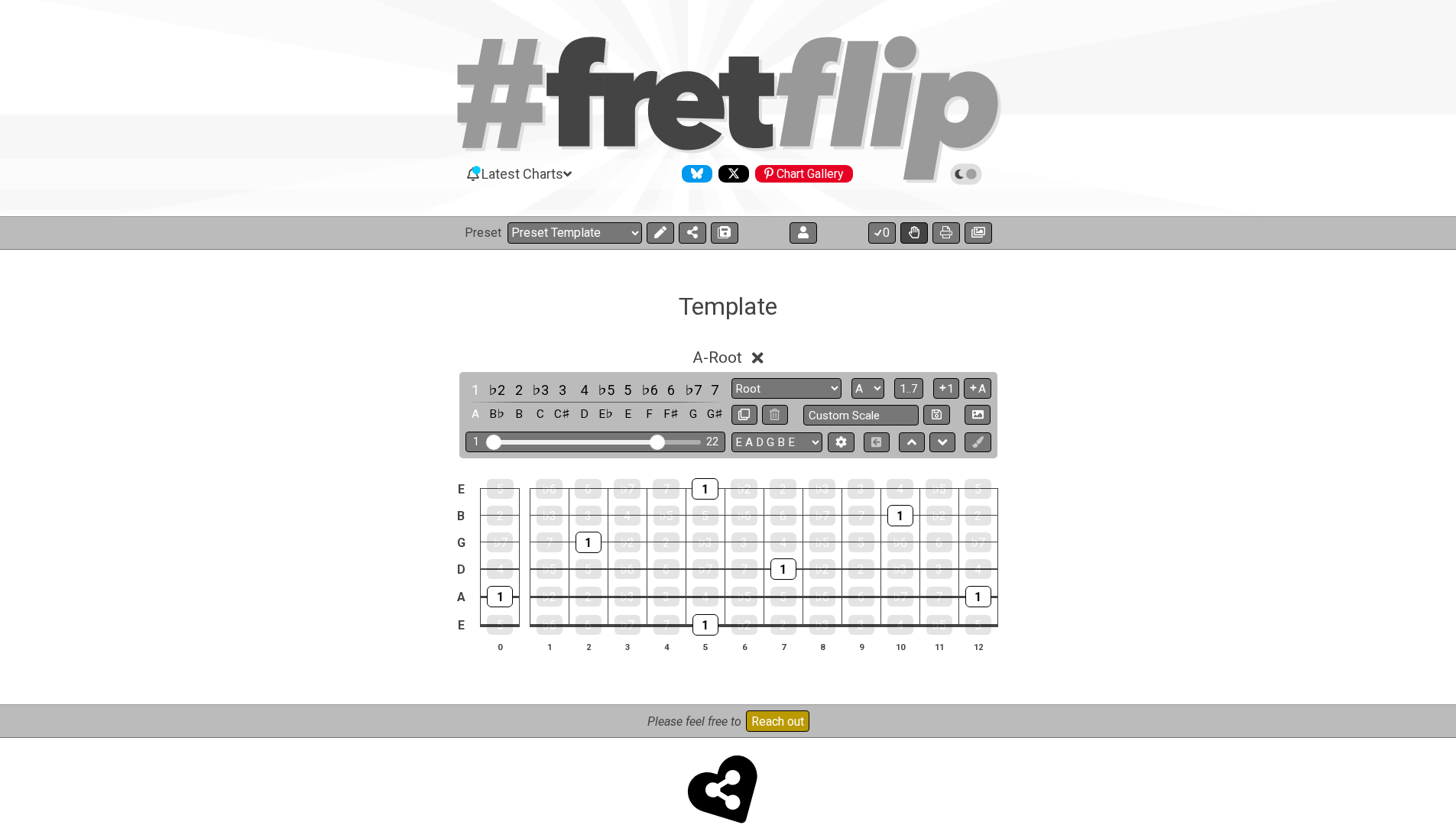
click at [911, 236] on icon at bounding box center [914, 232] width 10 height 12
click at [719, 234] on icon at bounding box center [725, 232] width 10 height 12
select select "/0228PT4FW"
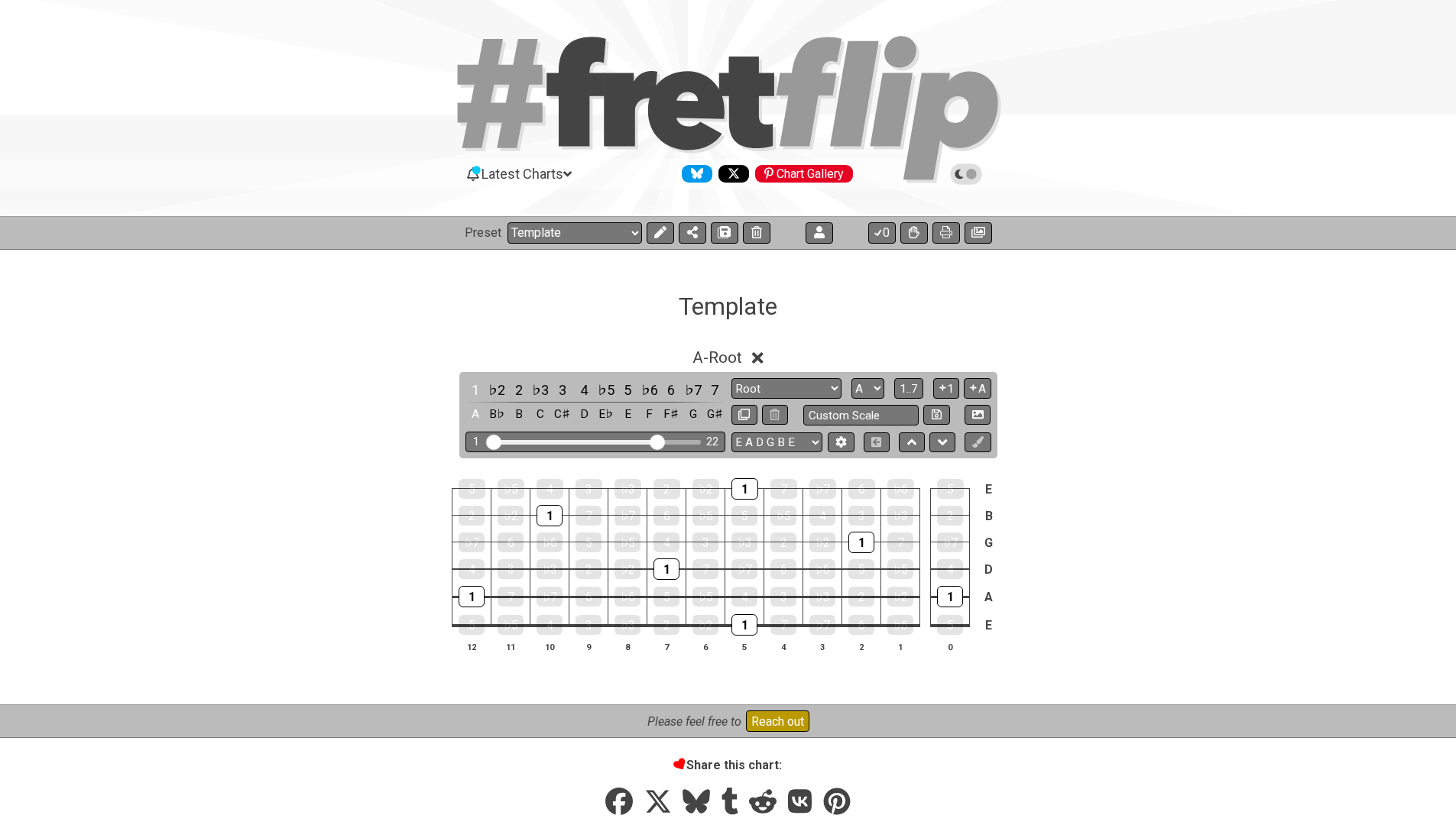
click at [745, 296] on h1 "Template" at bounding box center [727, 306] width 98 height 29
click at [661, 234] on icon at bounding box center [660, 232] width 12 height 12
click at [785, 309] on icon at bounding box center [780, 305] width 13 height 13
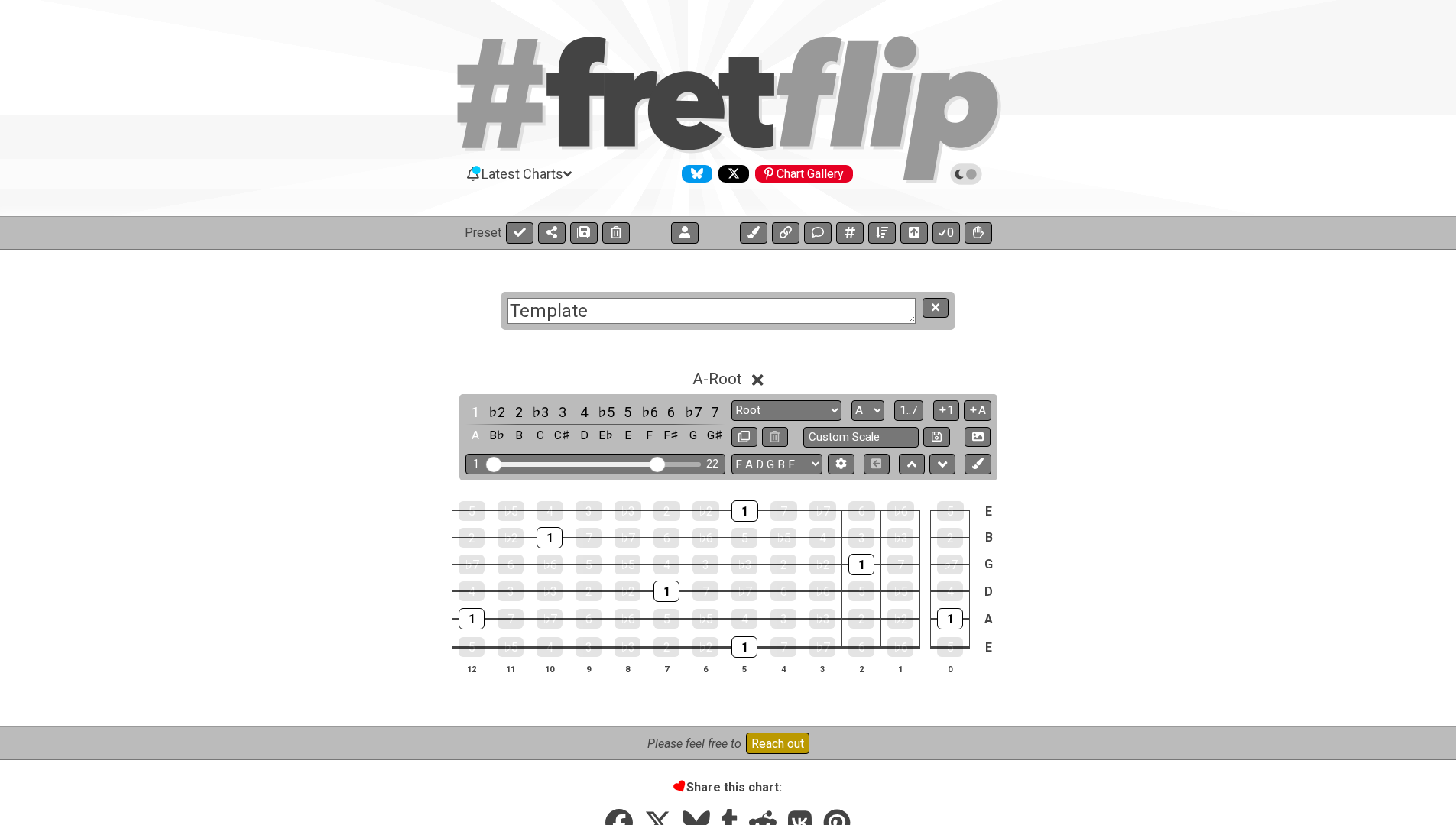
click at [759, 306] on textarea "Template" at bounding box center [711, 311] width 408 height 27
type textarea "Octaves"
click at [937, 303] on icon at bounding box center [935, 307] width 8 height 11
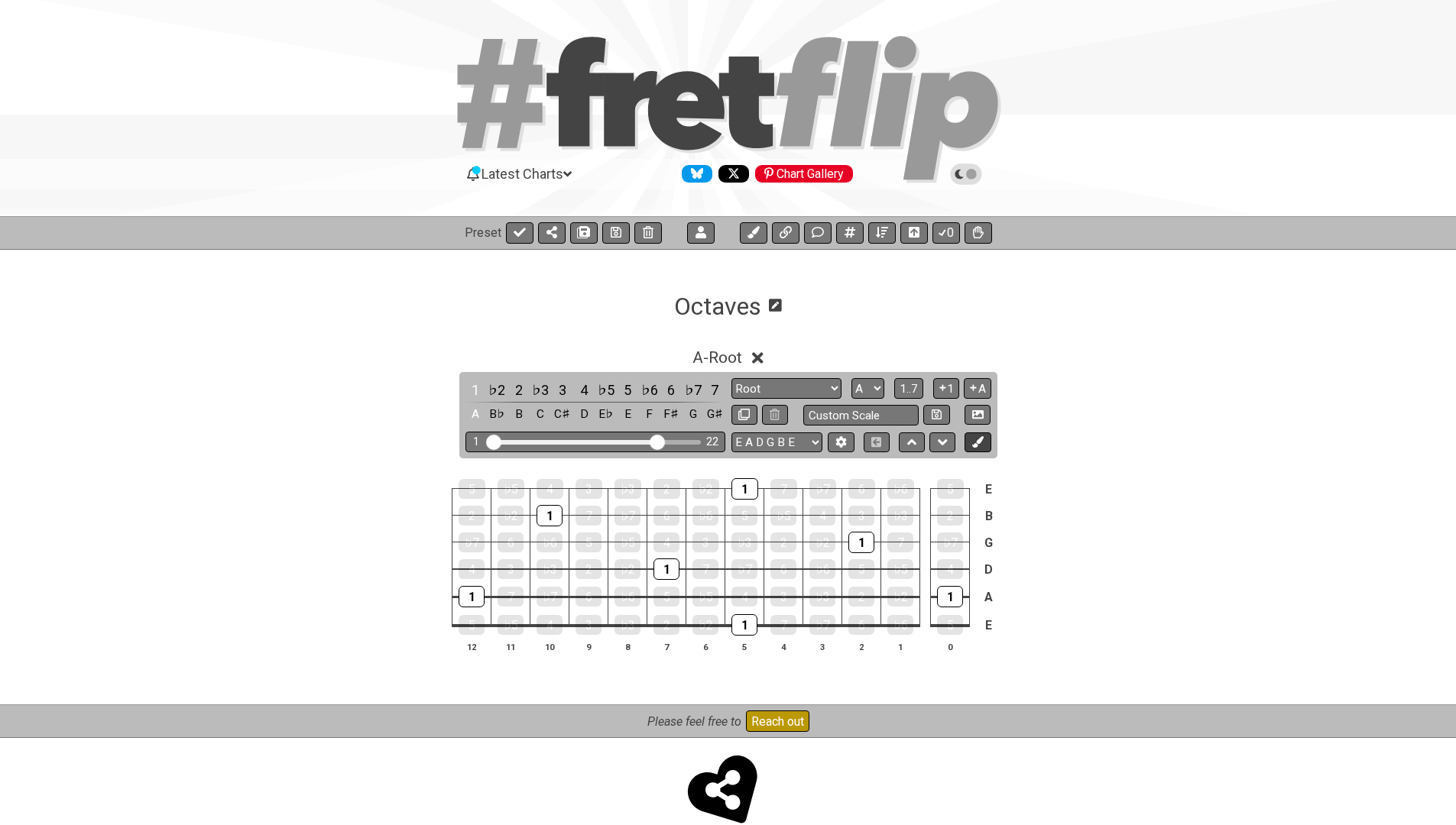
click at [973, 436] on icon at bounding box center [978, 442] width 11 height 11
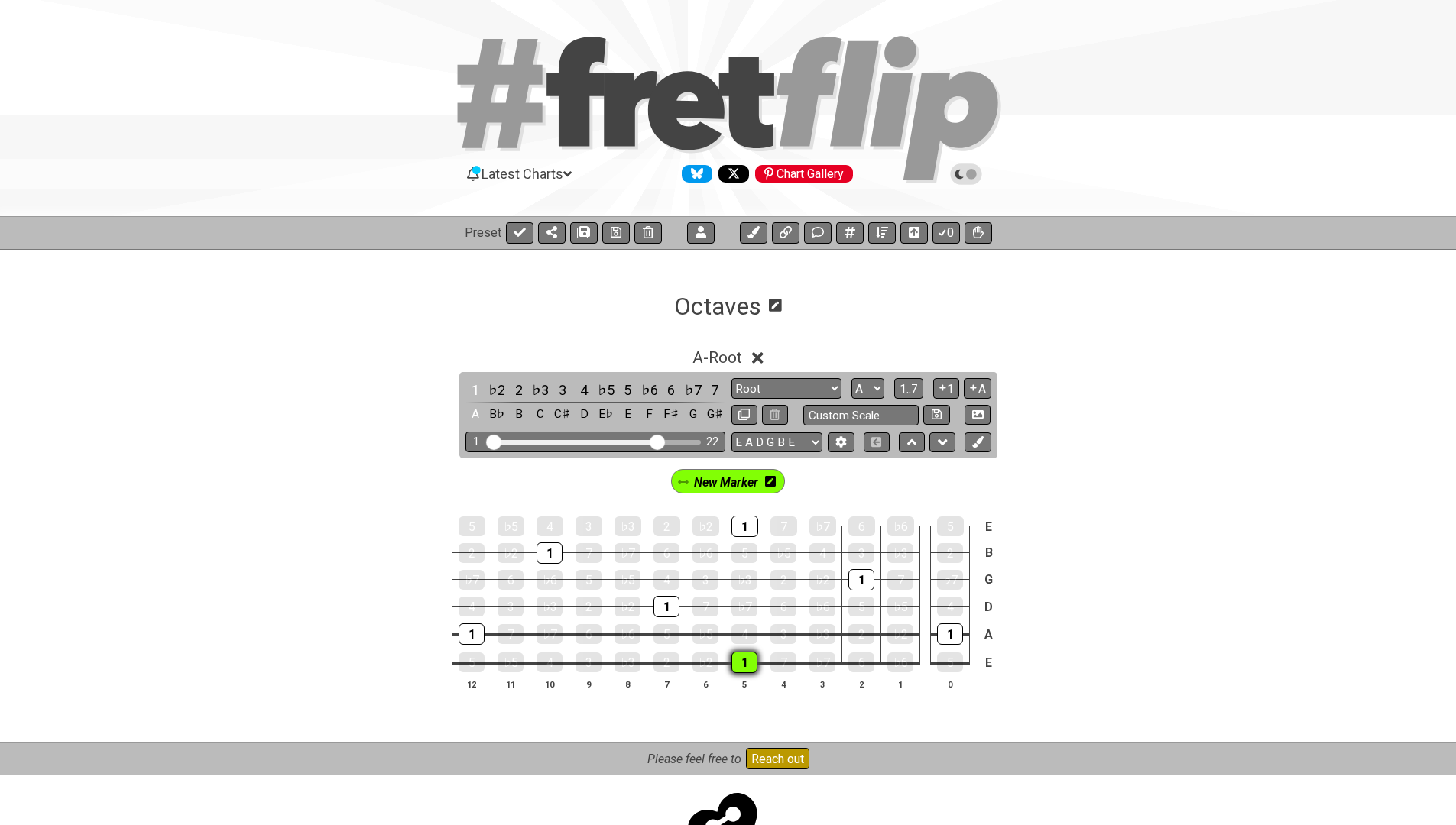
click at [742, 659] on div "1" at bounding box center [745, 662] width 26 height 22
click at [944, 629] on div "1" at bounding box center [950, 634] width 26 height 22
click at [977, 439] on icon at bounding box center [978, 442] width 11 height 11
click at [838, 475] on div "New Marker" at bounding box center [791, 482] width 115 height 24
click at [721, 482] on div "New Marker" at bounding box center [668, 482] width 122 height 24
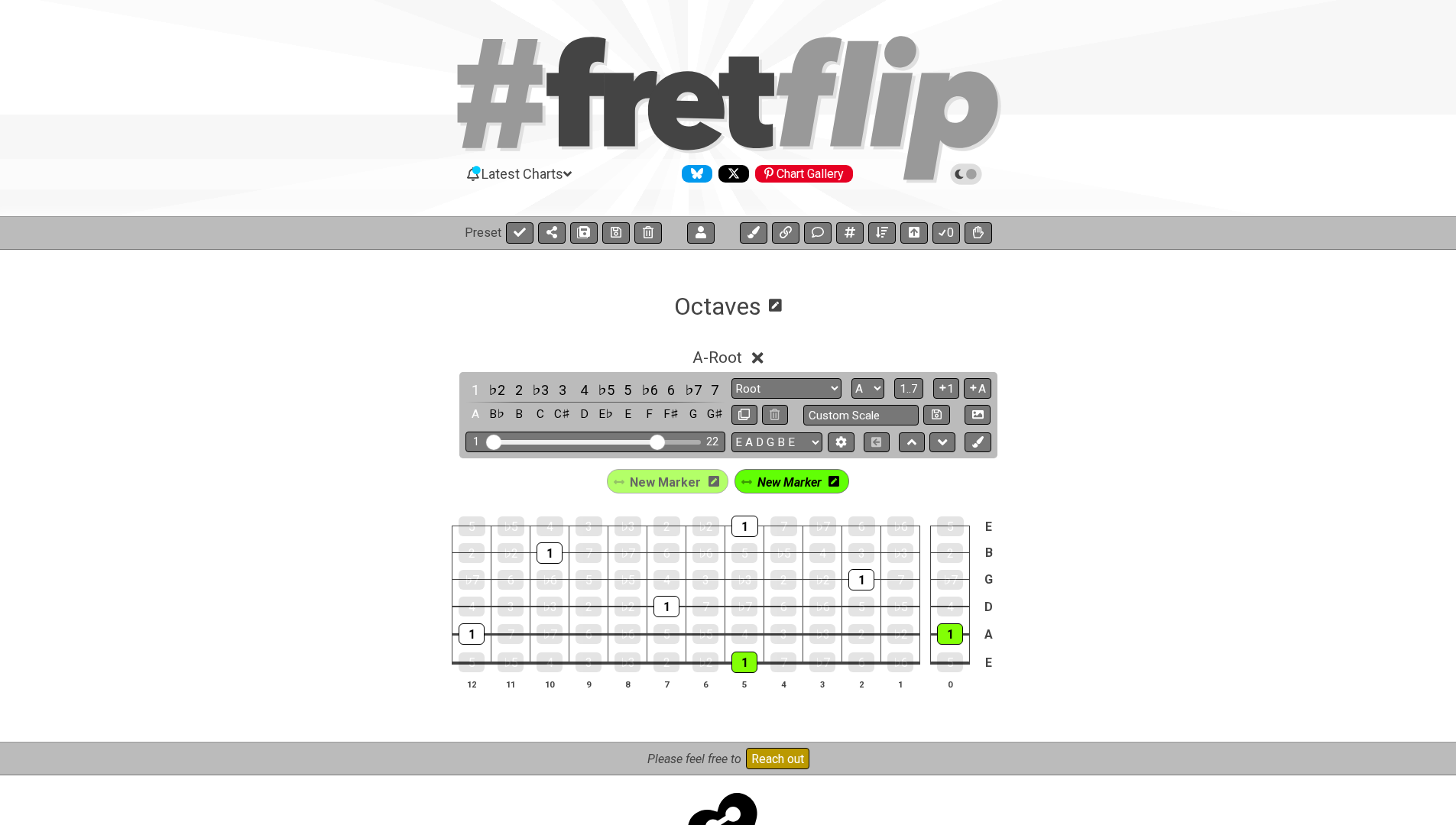
click at [711, 485] on icon at bounding box center [714, 481] width 10 height 10
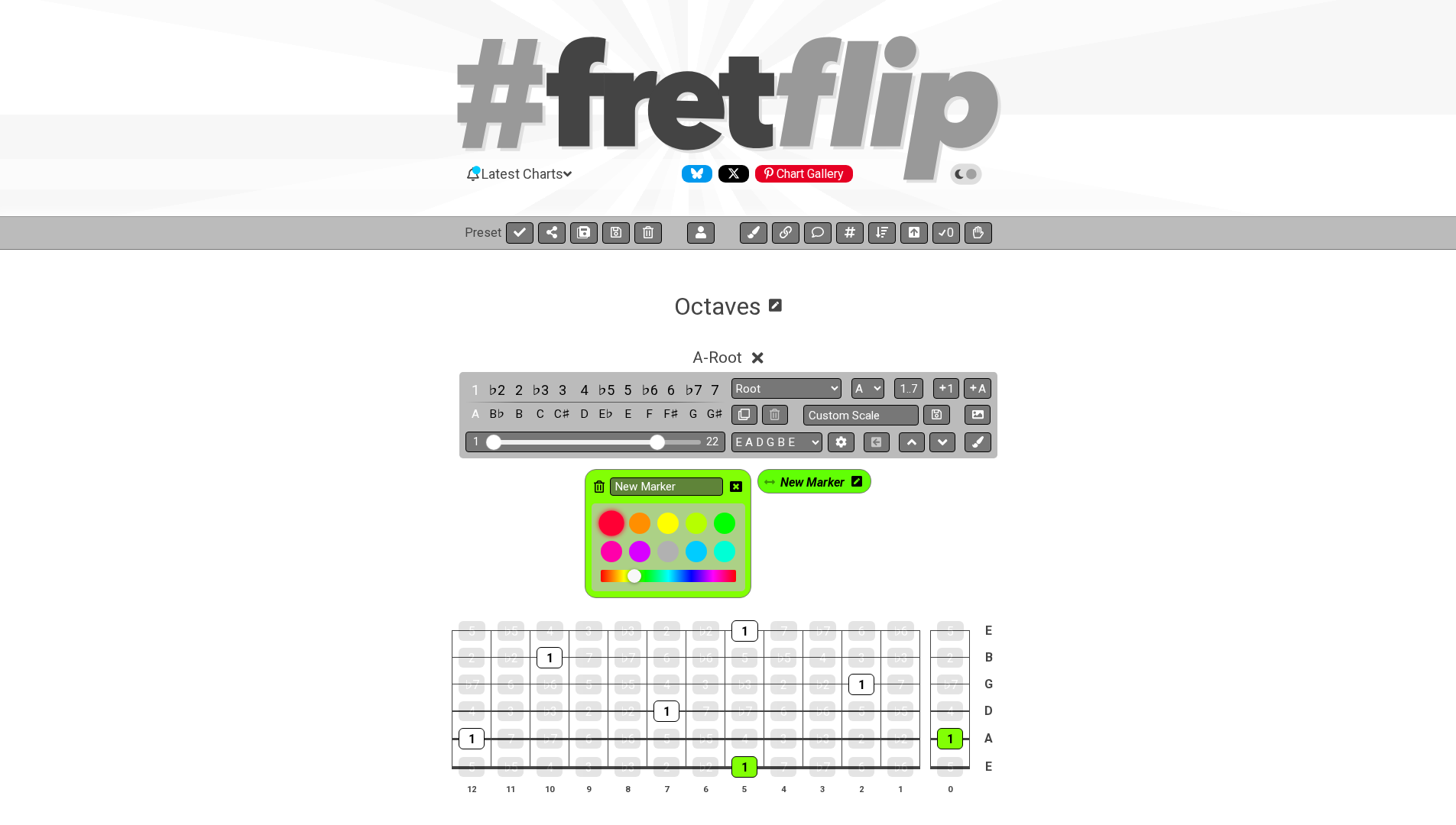
click at [606, 516] on div at bounding box center [611, 523] width 26 height 26
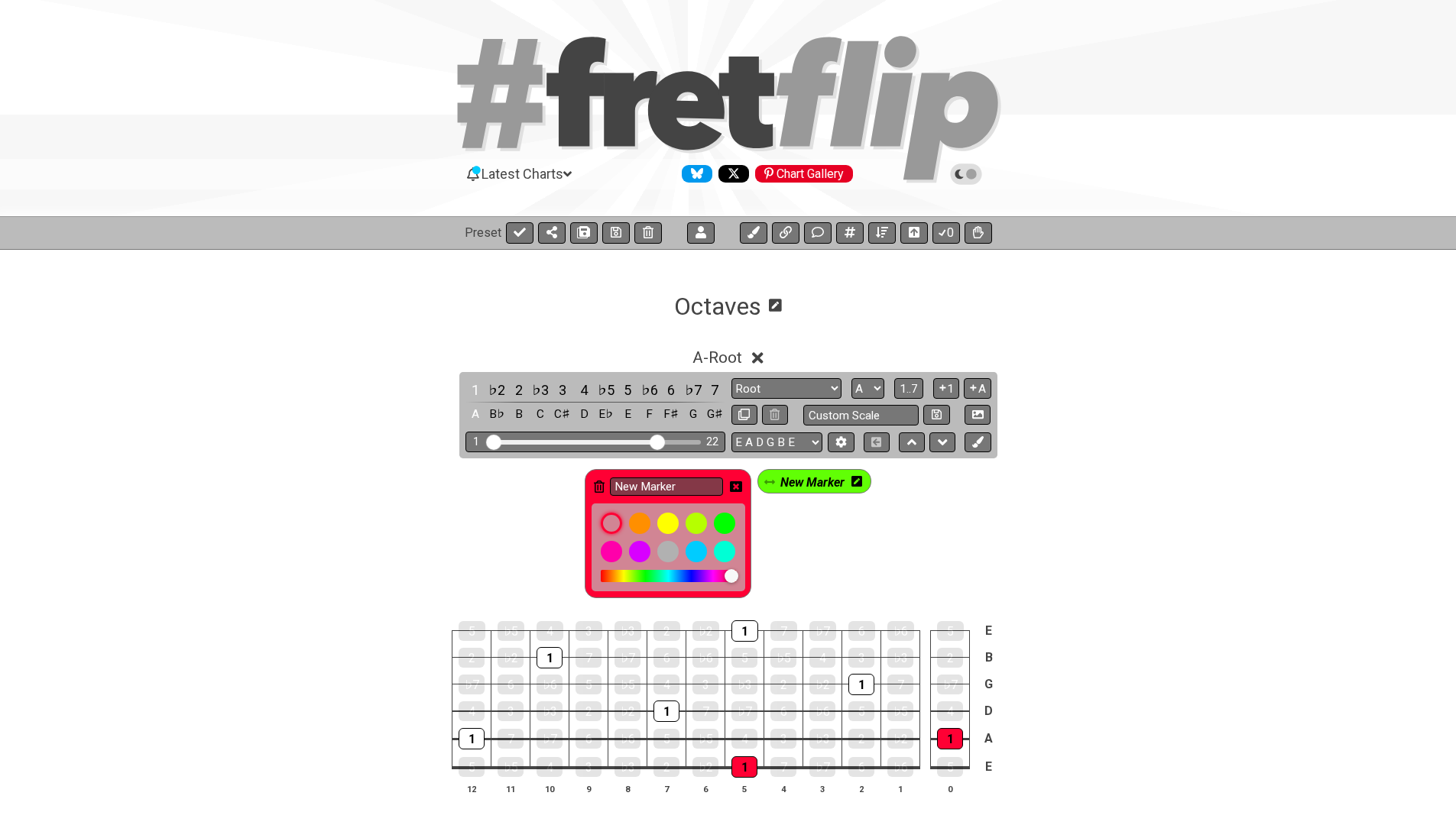
click at [860, 481] on icon at bounding box center [857, 481] width 10 height 10
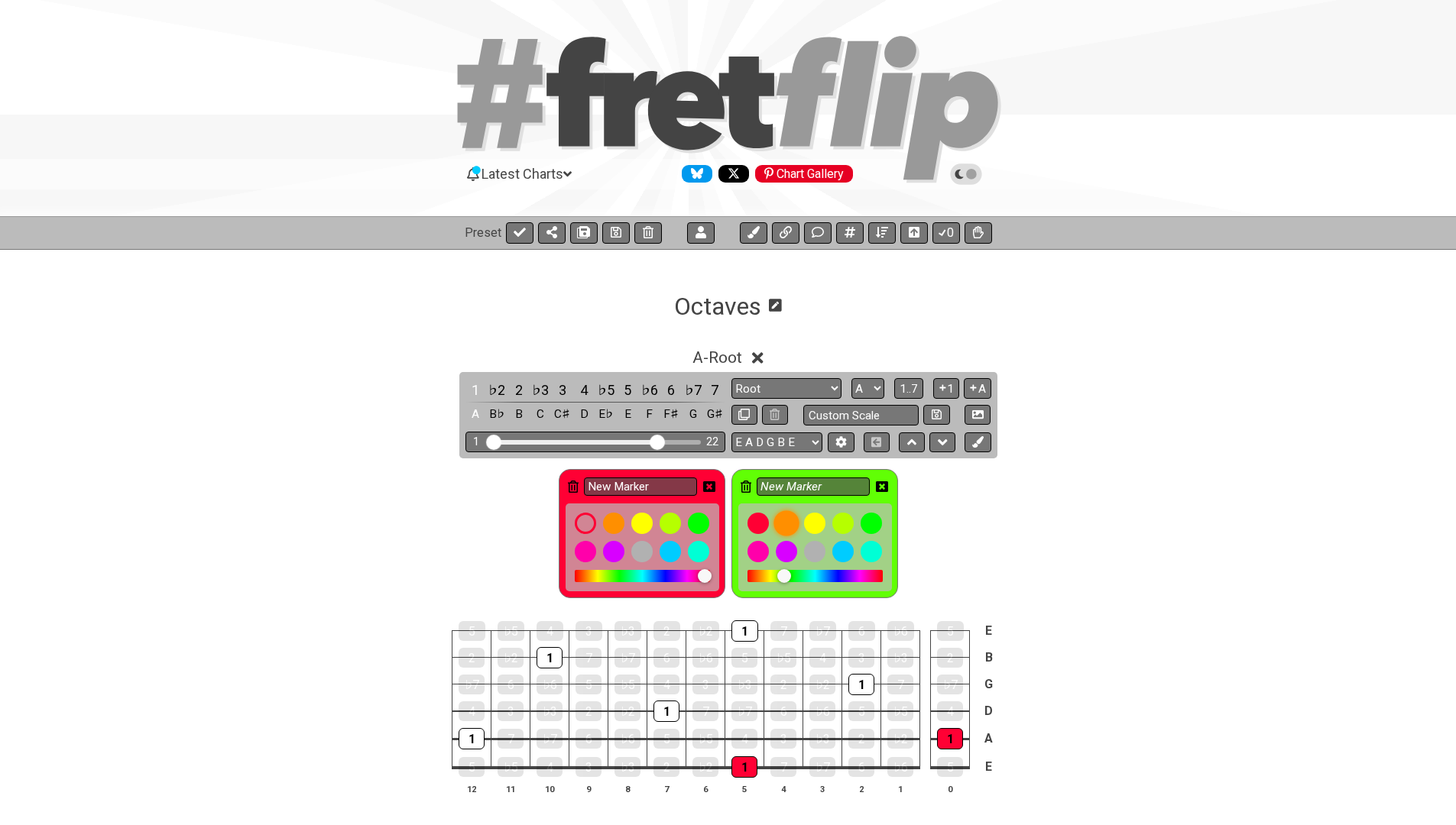
click at [790, 520] on div at bounding box center [786, 523] width 26 height 26
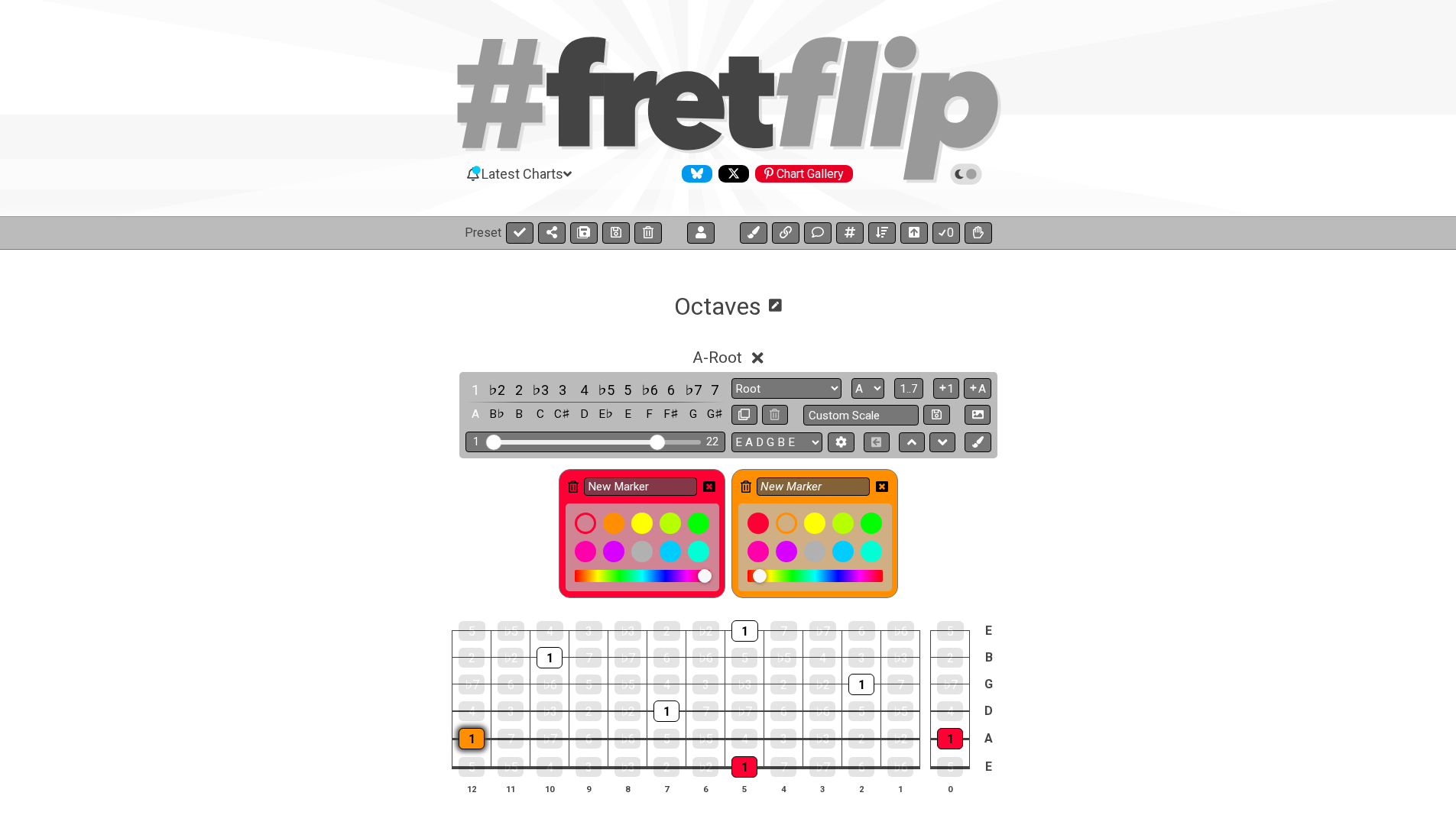
click at [477, 740] on div "1" at bounding box center [471, 738] width 26 height 22
click at [669, 706] on div "1" at bounding box center [666, 711] width 26 height 22
click at [848, 676] on div "1" at bounding box center [861, 684] width 26 height 22
click at [656, 441] on input "Visible fret range" at bounding box center [596, 441] width 217 height 0
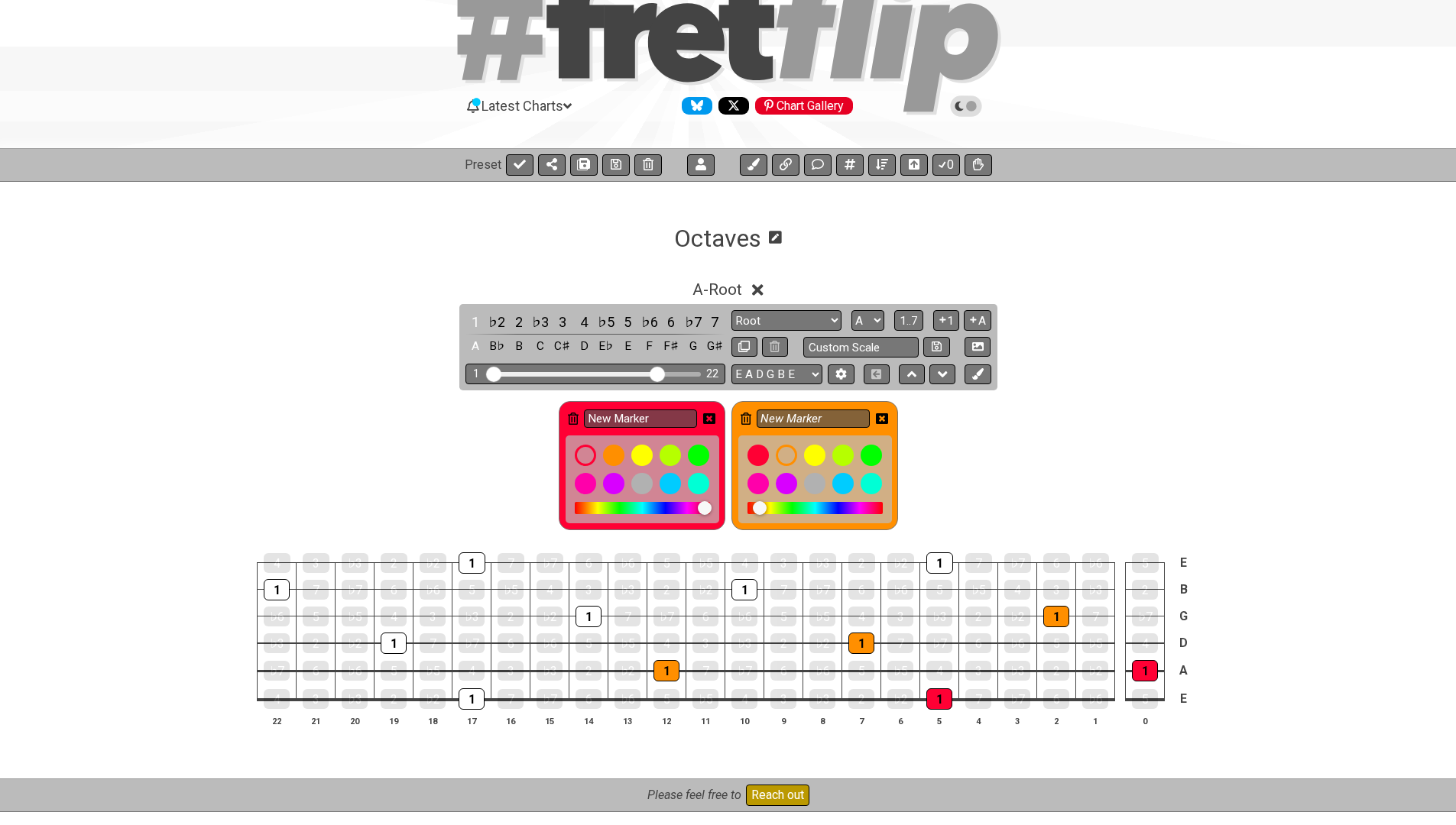
scroll to position [69, 0]
click at [709, 410] on icon at bounding box center [709, 417] width 12 height 22
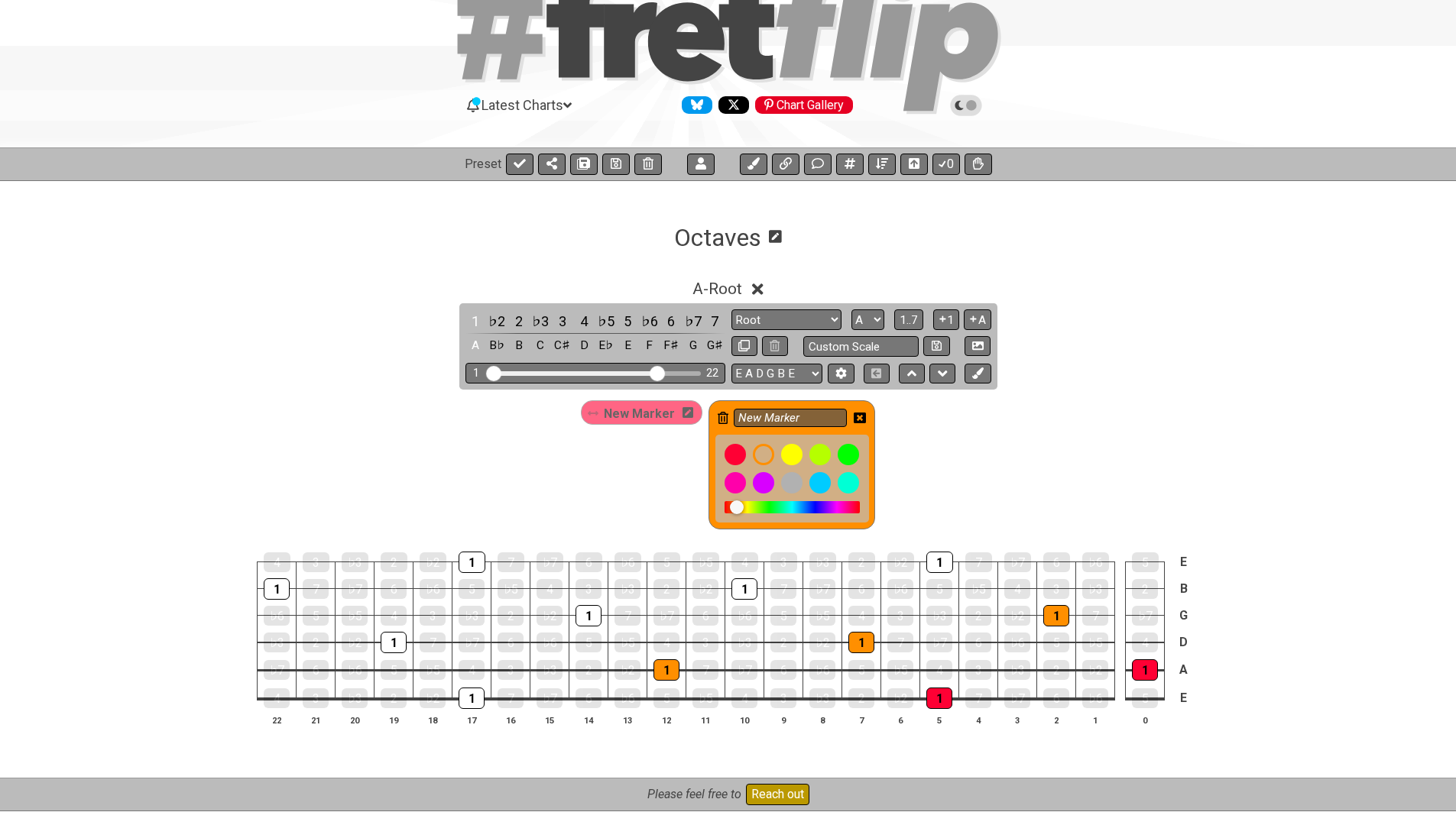
click at [859, 412] on icon at bounding box center [859, 417] width 12 height 10
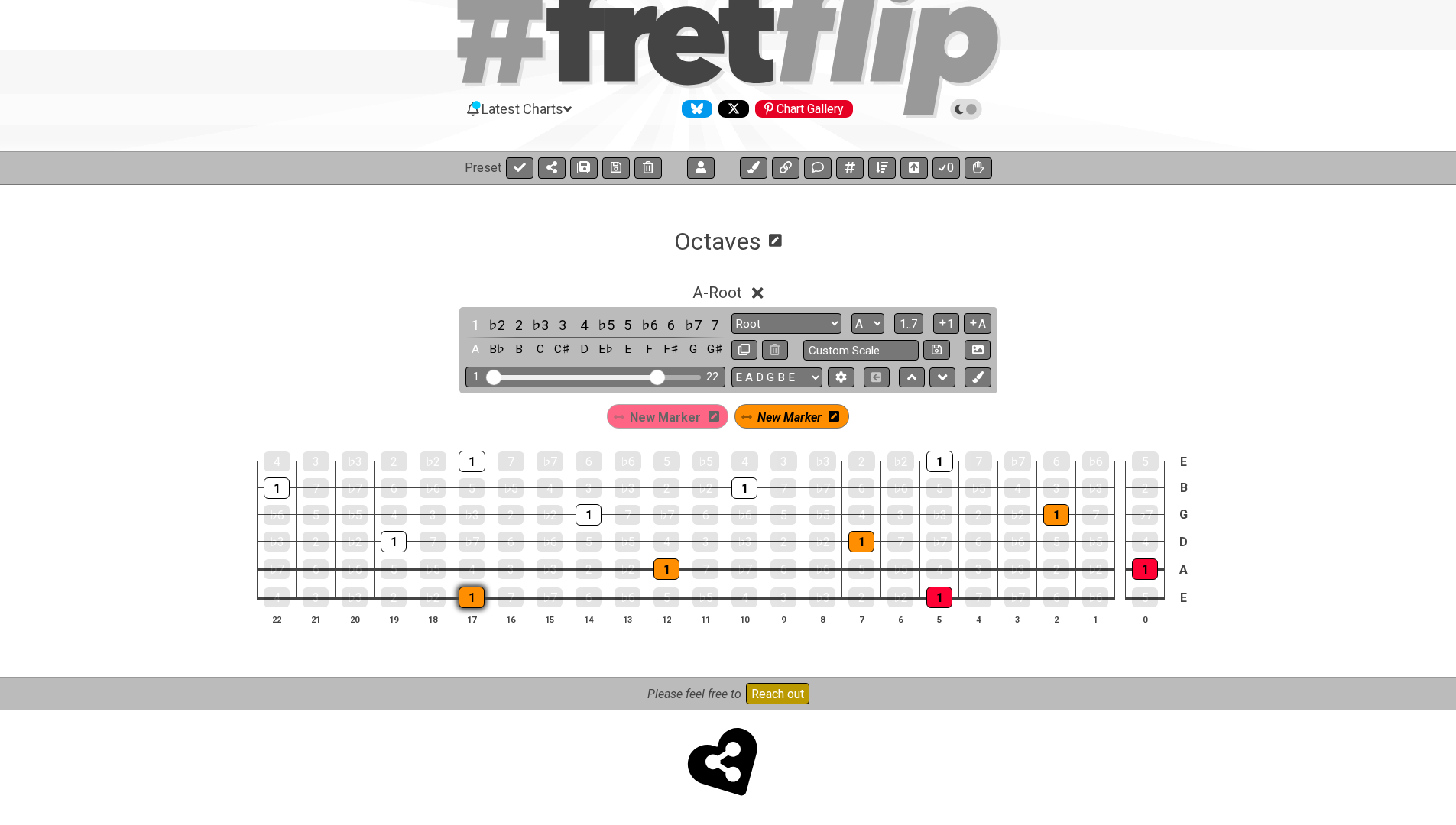
click at [470, 590] on div "1" at bounding box center [471, 597] width 26 height 22
click at [979, 376] on icon at bounding box center [978, 376] width 11 height 11
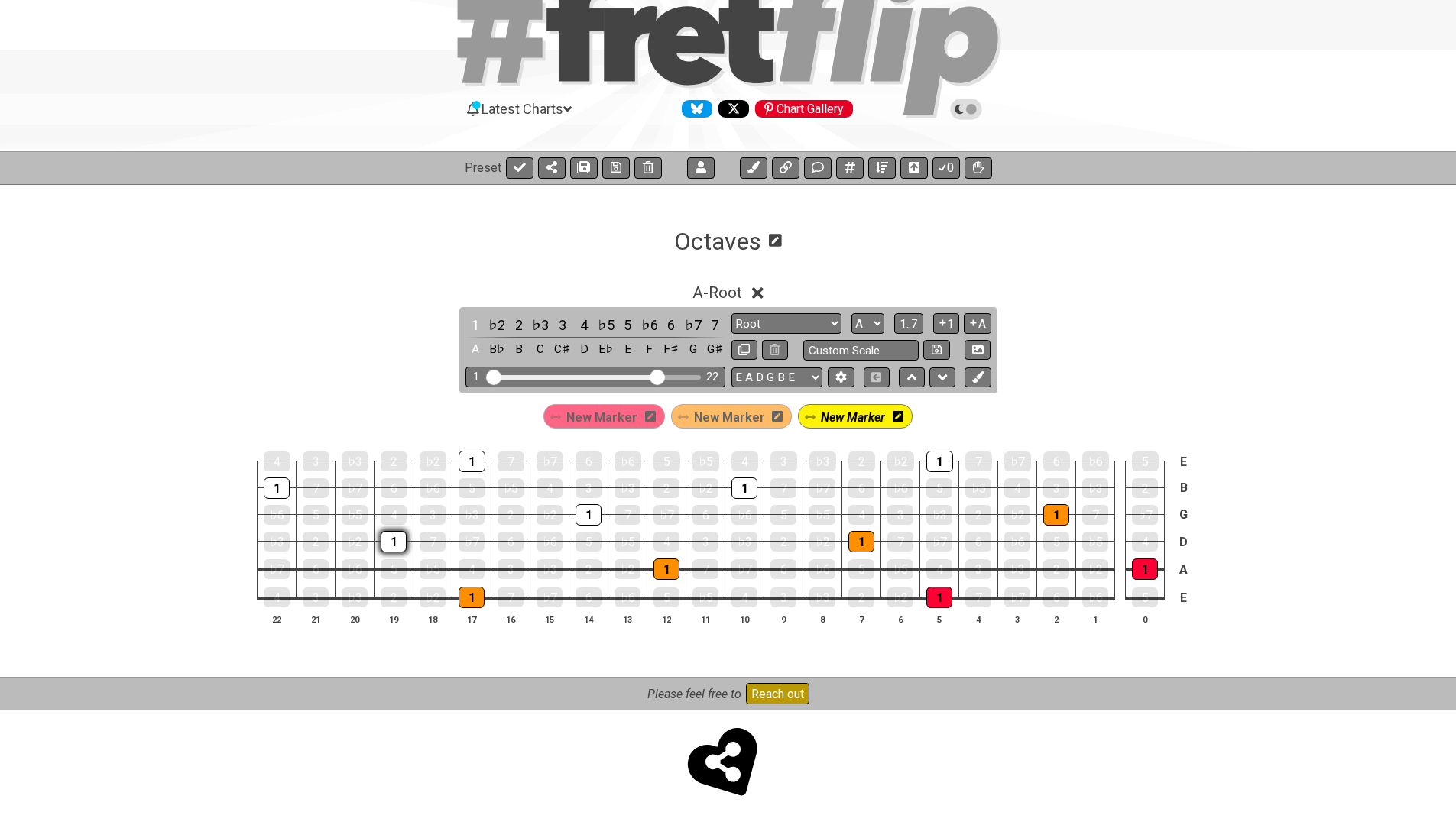
click at [389, 539] on div "1" at bounding box center [394, 542] width 26 height 22
click at [584, 518] on div "1" at bounding box center [589, 515] width 26 height 22
click at [735, 491] on div "1" at bounding box center [745, 488] width 26 height 22
click at [935, 461] on div "1" at bounding box center [939, 461] width 27 height 22
click at [871, 411] on span "New Marker" at bounding box center [853, 416] width 64 height 22
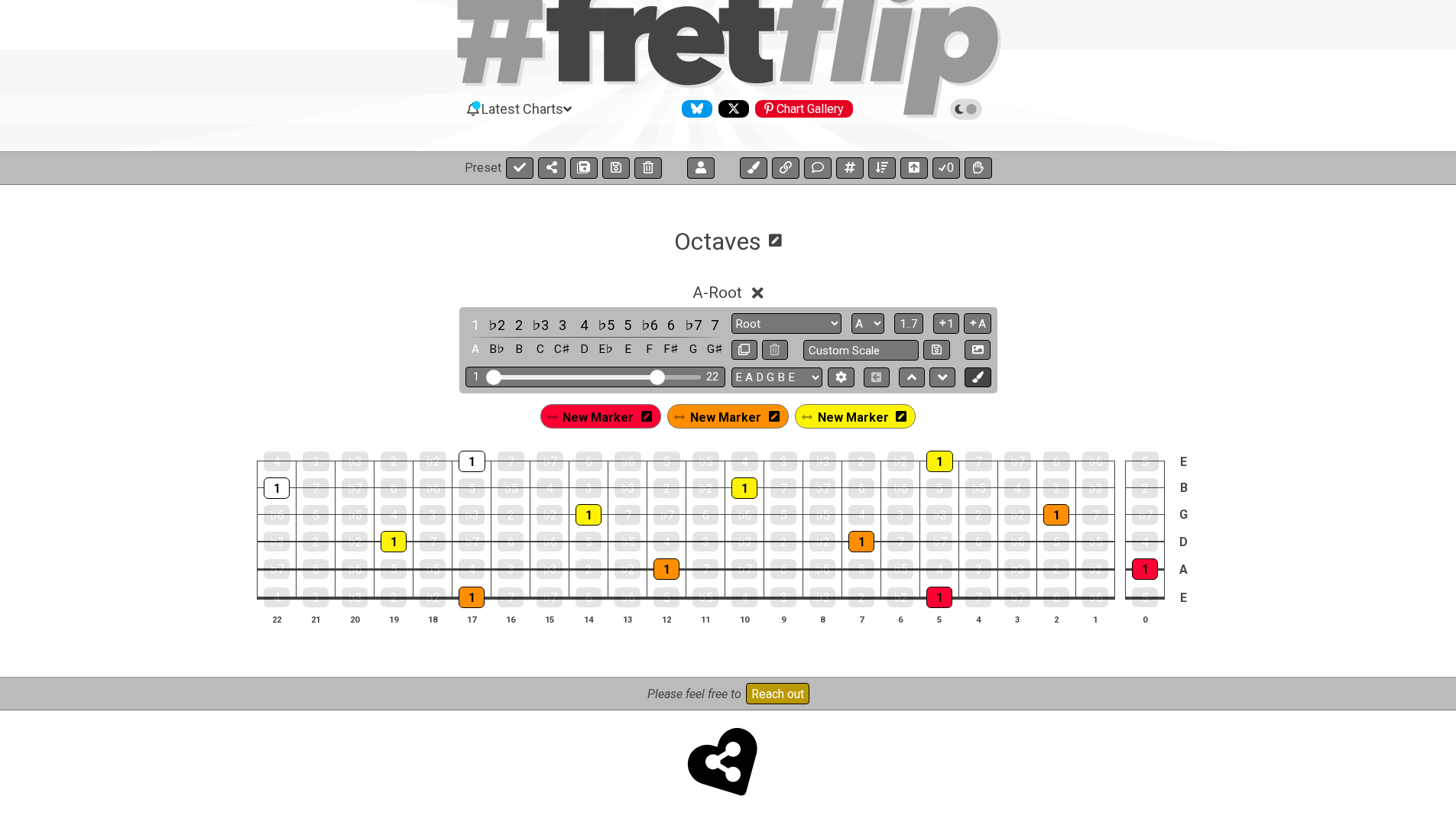
click at [976, 382] on button at bounding box center [978, 378] width 26 height 21
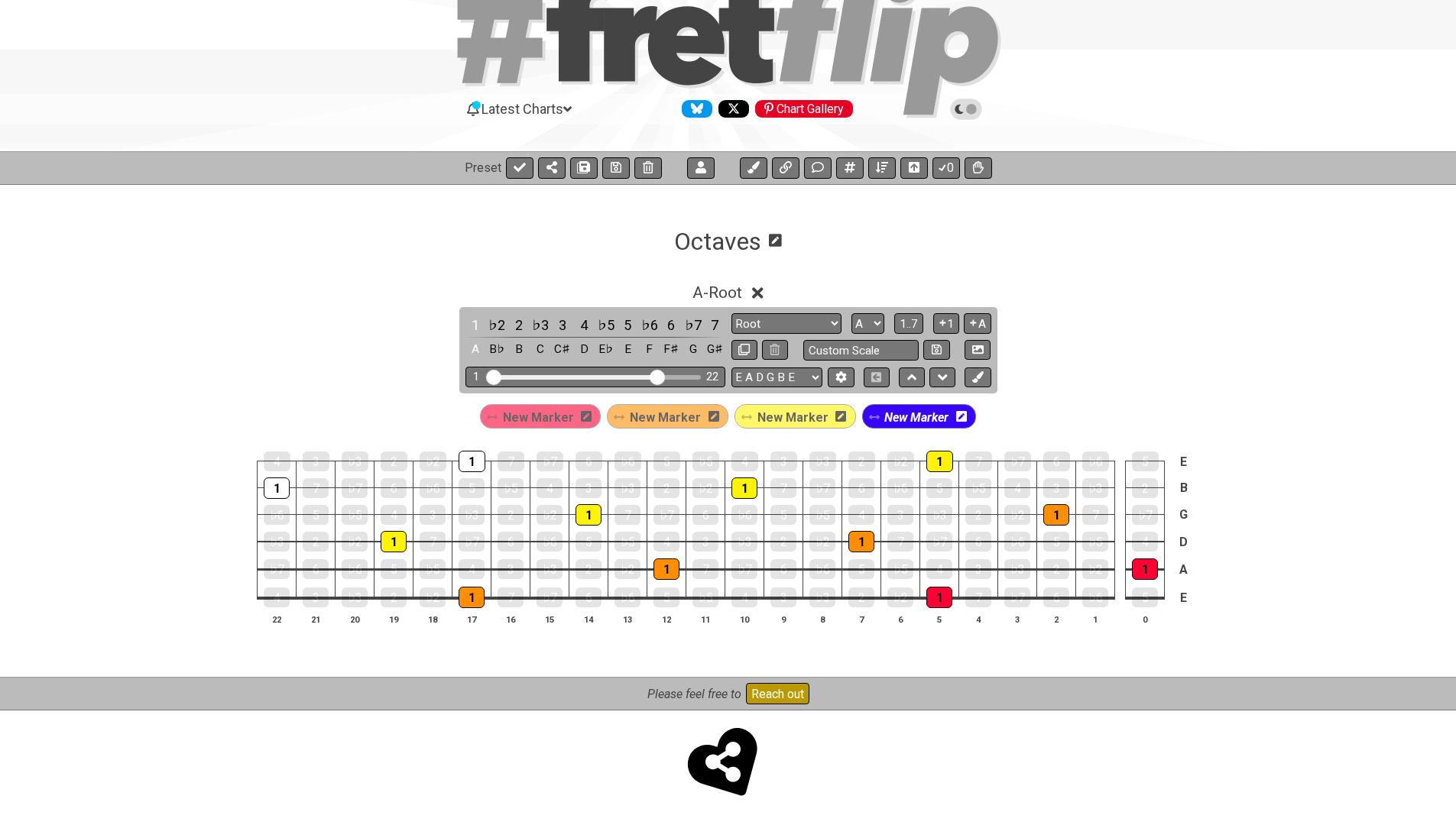
click at [958, 413] on icon at bounding box center [961, 416] width 10 height 10
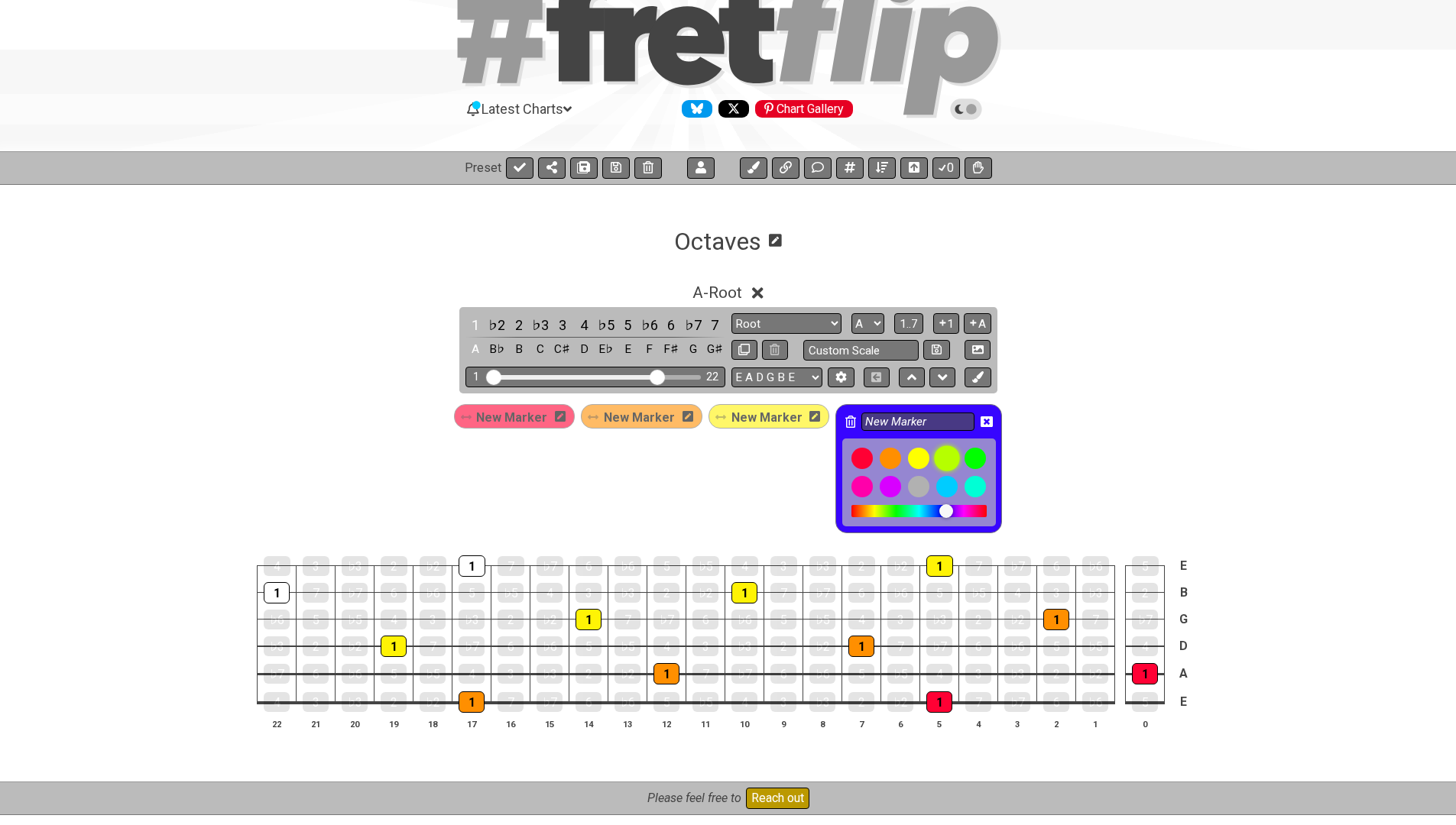
click at [945, 457] on div at bounding box center [948, 458] width 26 height 26
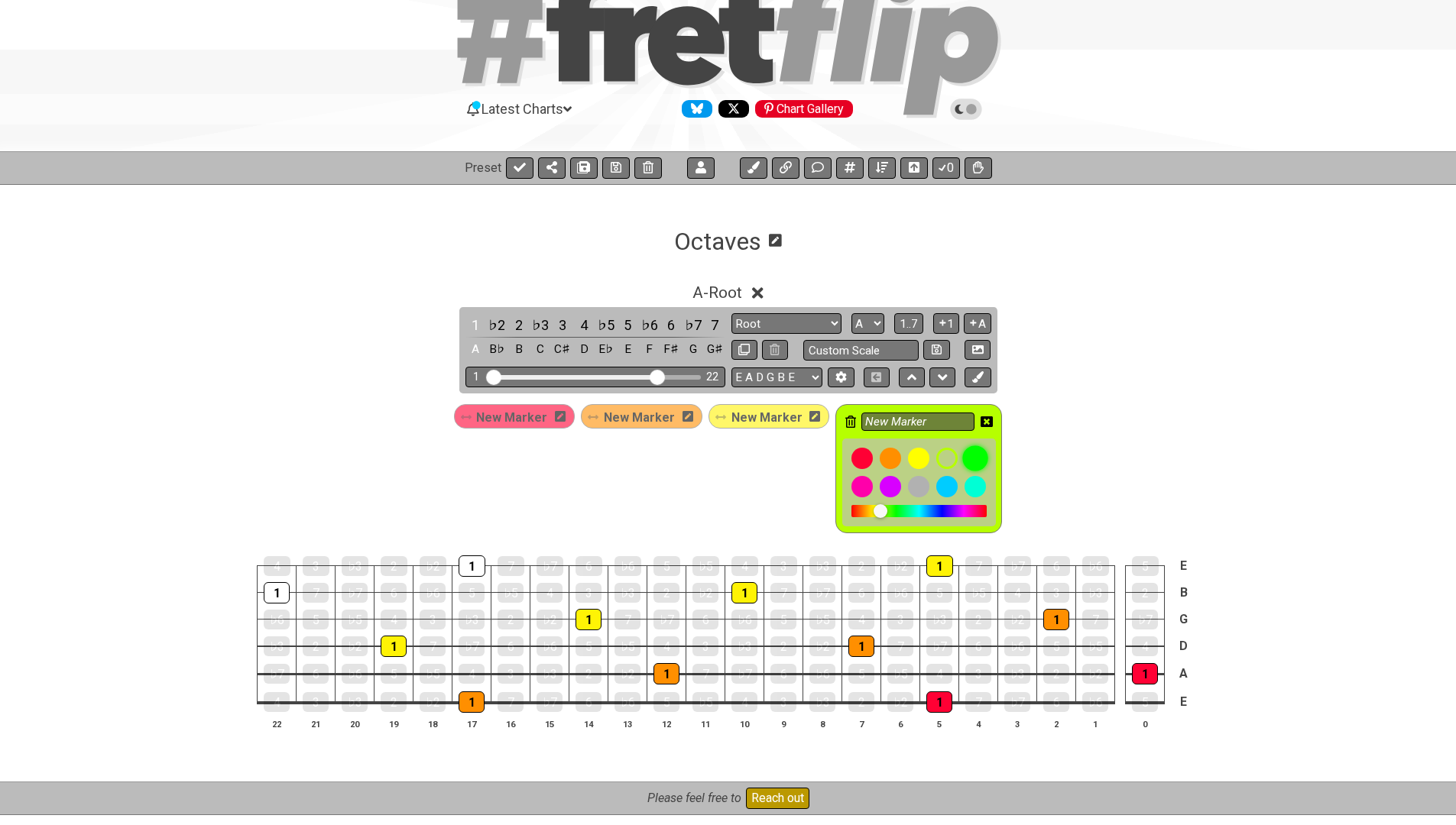
click at [966, 452] on div at bounding box center [976, 458] width 26 height 26
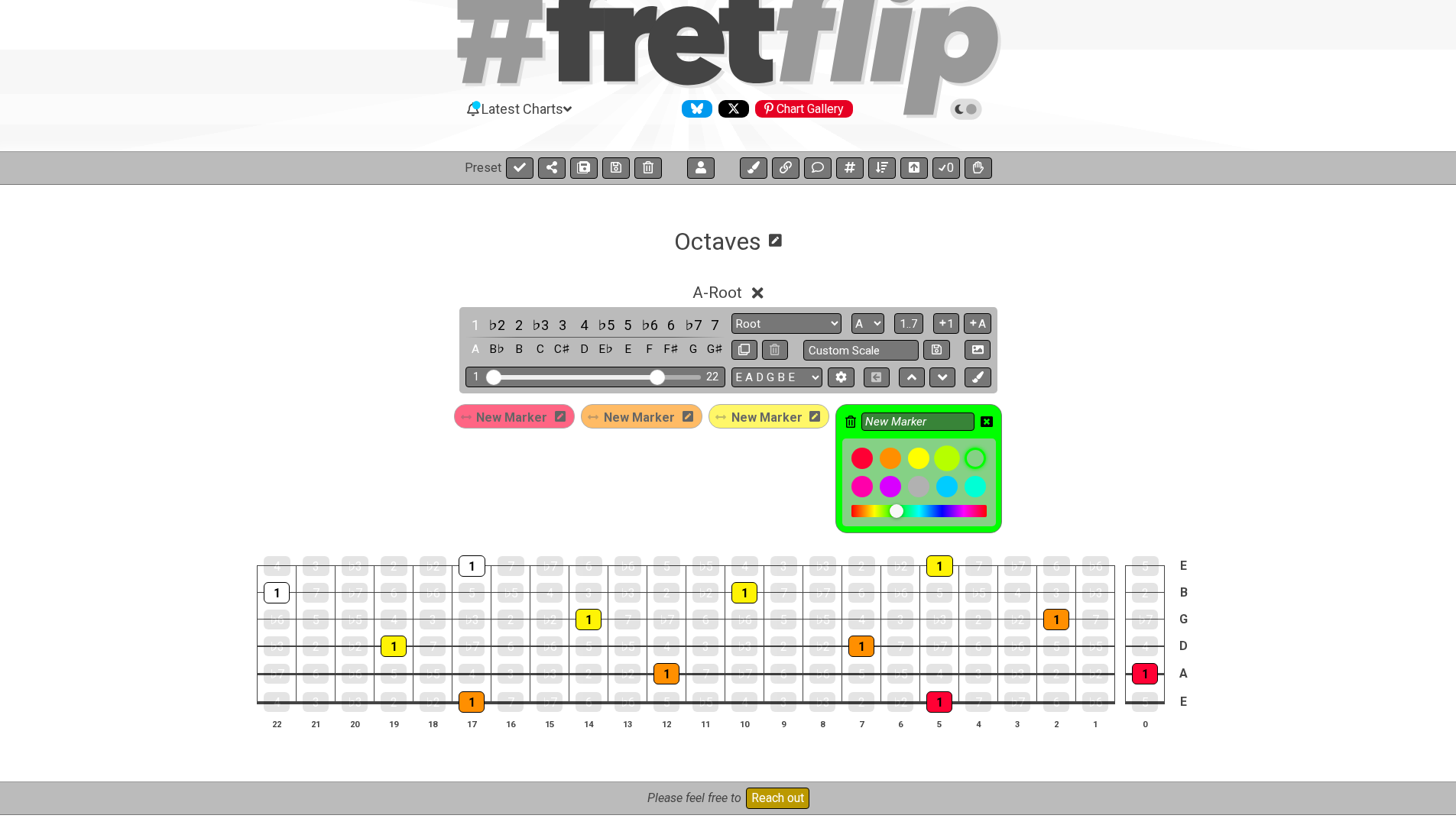
click at [942, 455] on div at bounding box center [948, 458] width 26 height 26
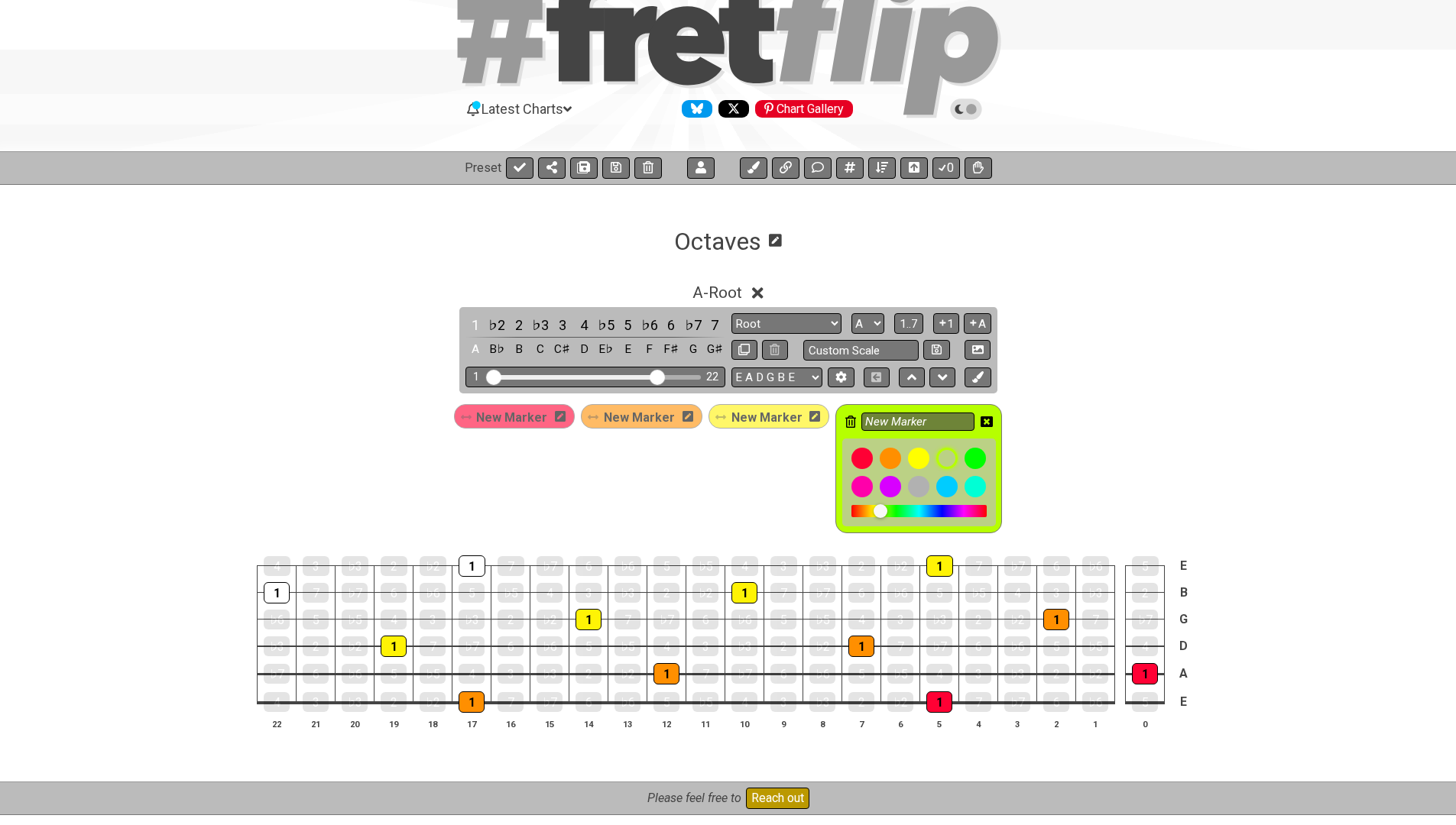
click at [786, 423] on span "New Marker" at bounding box center [767, 416] width 71 height 22
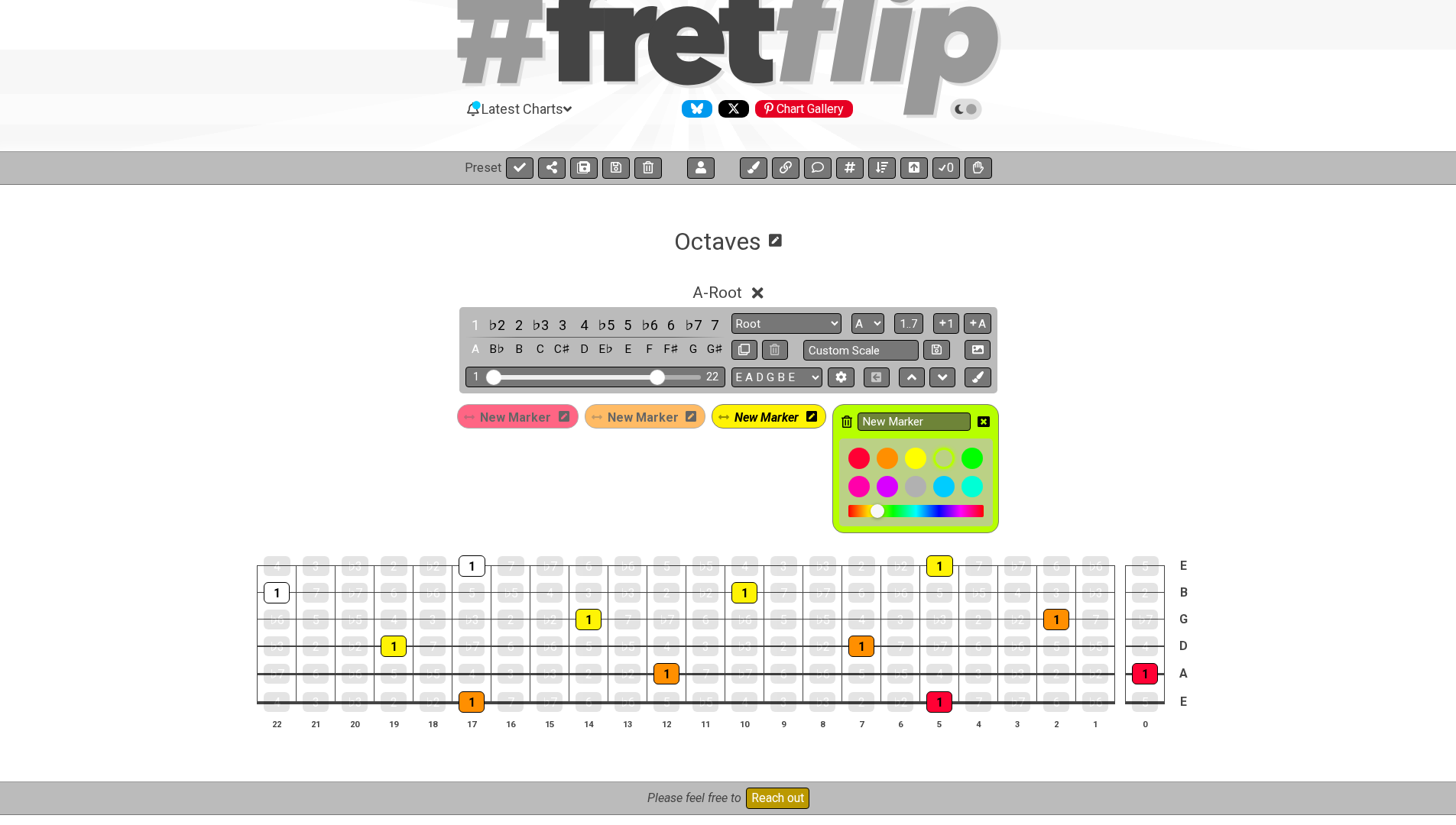
click at [978, 420] on icon at bounding box center [984, 422] width 12 height 12
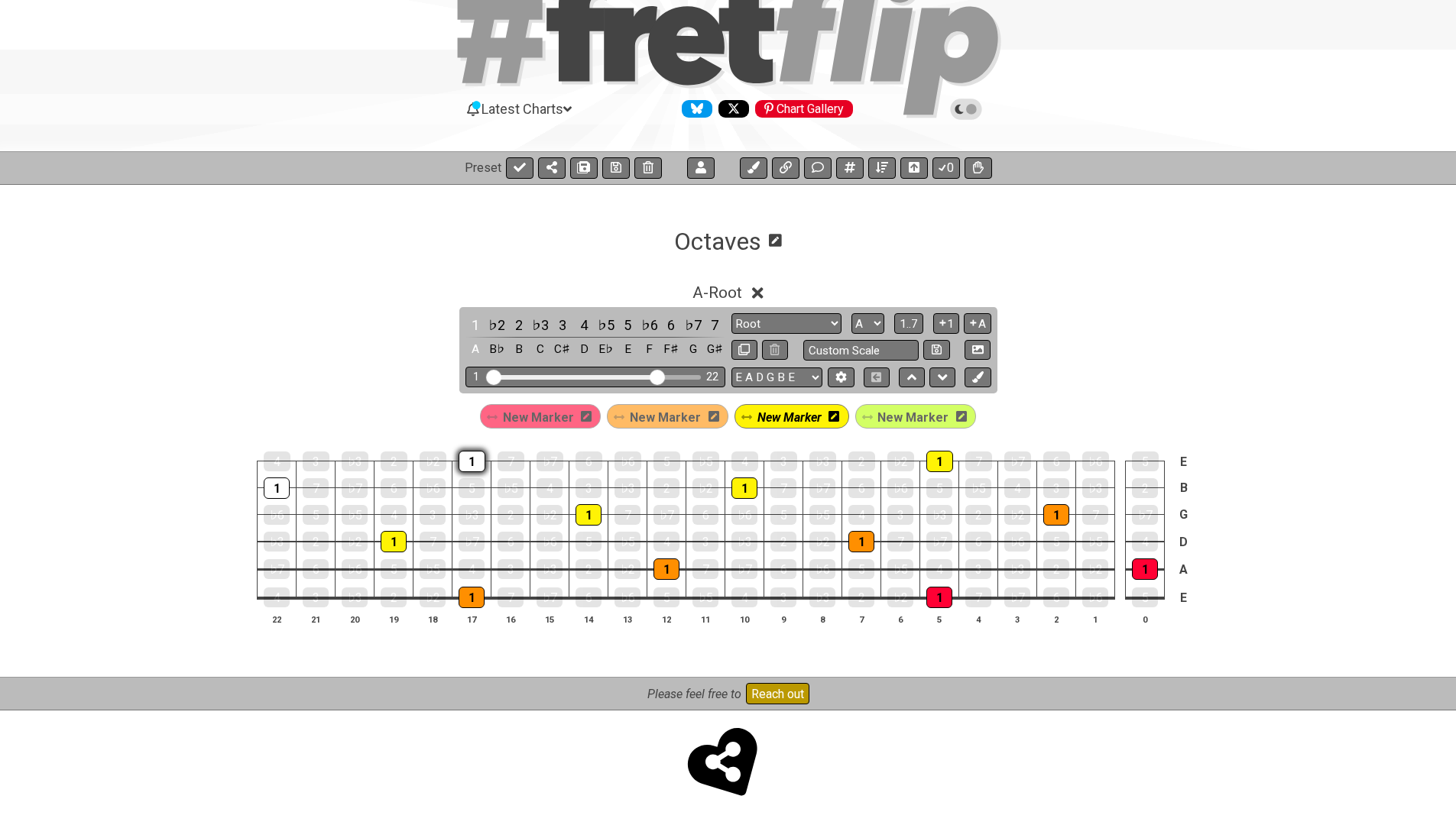
click at [460, 462] on div "1" at bounding box center [471, 461] width 27 height 22
click at [907, 423] on span "New Marker" at bounding box center [913, 416] width 71 height 22
click at [269, 489] on div "1" at bounding box center [277, 488] width 26 height 22
click at [464, 462] on div "1" at bounding box center [471, 461] width 27 height 22
click at [396, 542] on div "1" at bounding box center [394, 542] width 26 height 22
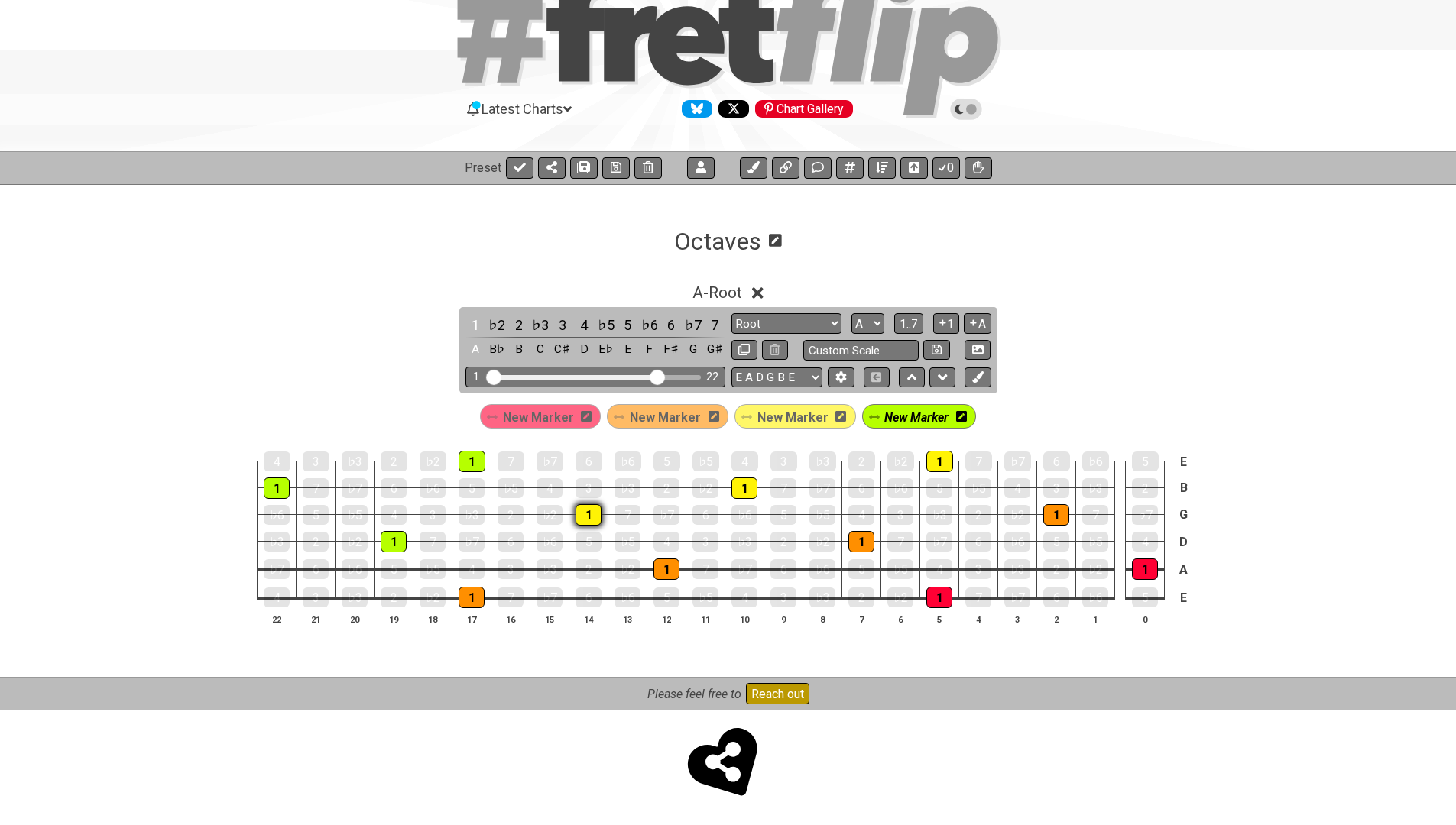
click at [588, 509] on div "1" at bounding box center [589, 515] width 26 height 22
click at [740, 491] on div "1" at bounding box center [745, 488] width 26 height 22
click at [928, 462] on div "1" at bounding box center [939, 461] width 27 height 22
drag, startPoint x: 871, startPoint y: 417, endPoint x: 764, endPoint y: 419, distance: 107.0
click at [763, 419] on div "New Marker New Marker New Marker New Marker" at bounding box center [728, 416] width 503 height 30
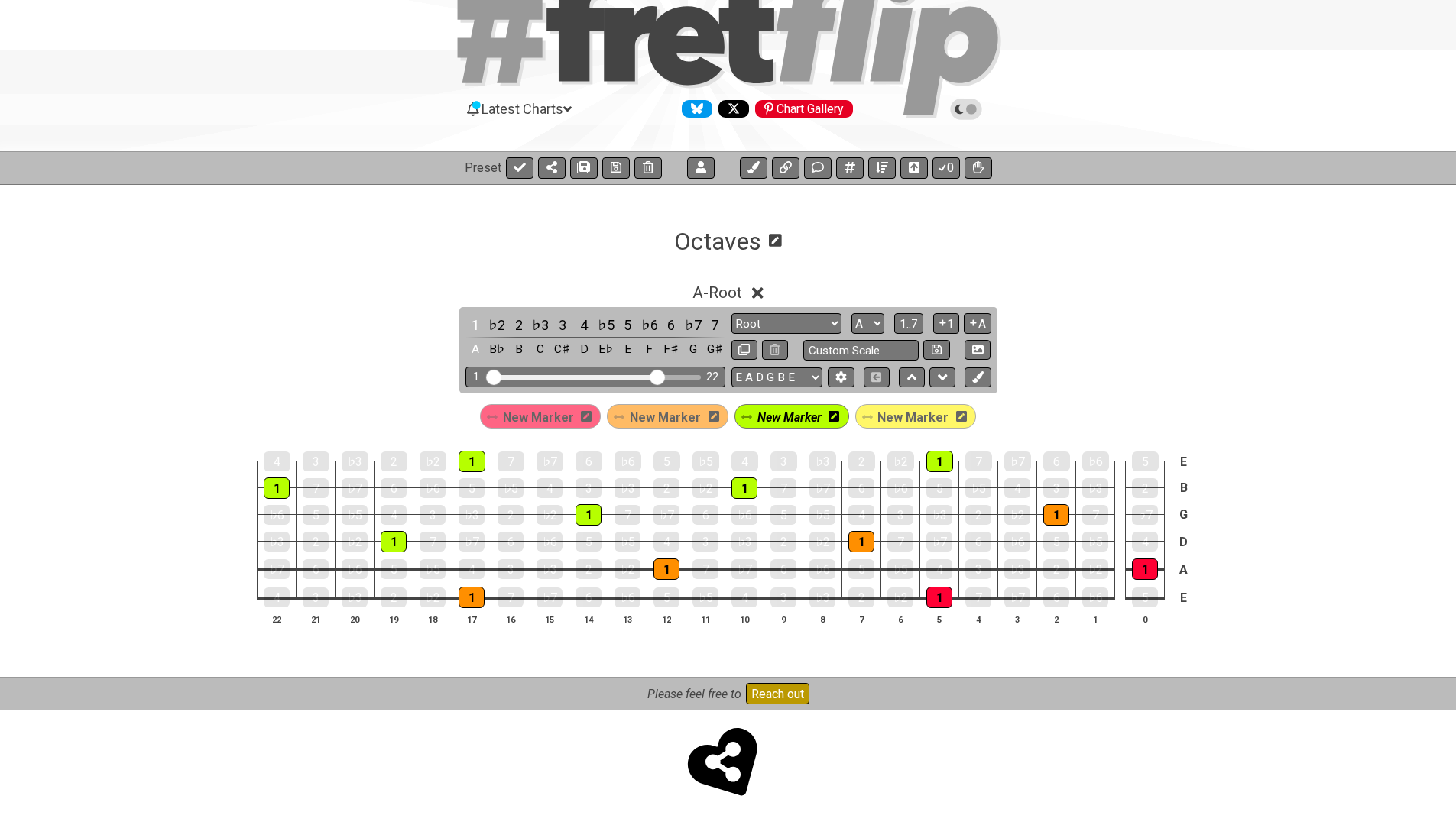
click at [903, 418] on span "New Marker" at bounding box center [913, 416] width 71 height 22
click at [478, 458] on div "1" at bounding box center [471, 461] width 27 height 22
click at [274, 486] on div "1" at bounding box center [277, 488] width 26 height 22
click at [614, 170] on icon at bounding box center [616, 167] width 10 height 10
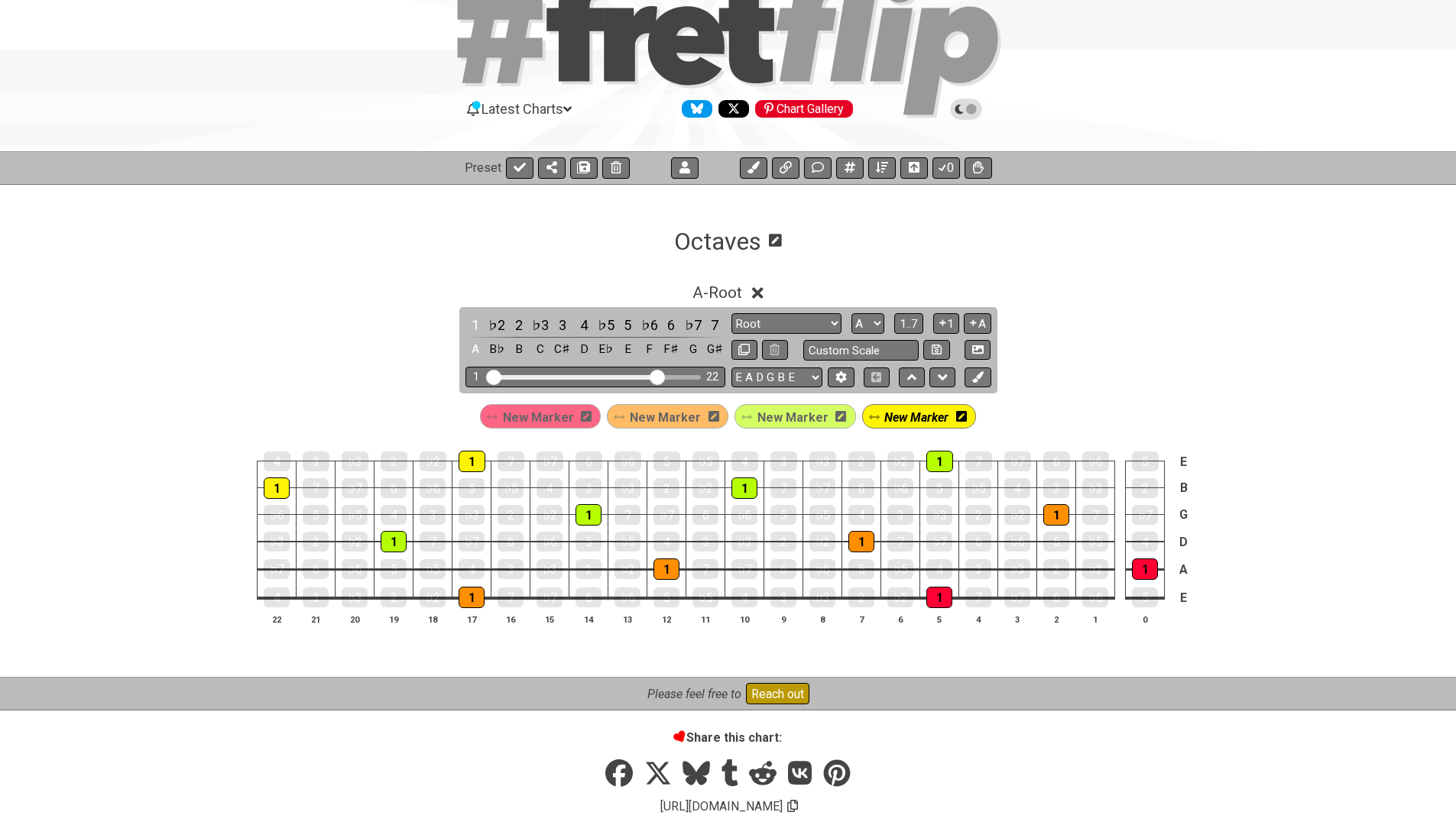
click at [382, 286] on div "A - Root" at bounding box center [728, 288] width 1456 height 29
